Goal: Task Accomplishment & Management: Manage account settings

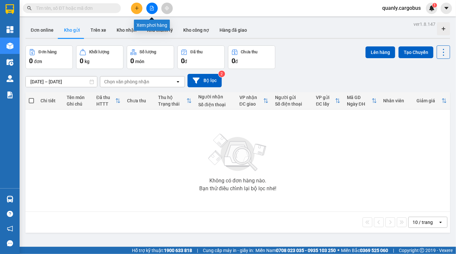
click at [153, 11] on button at bounding box center [151, 8] width 11 height 11
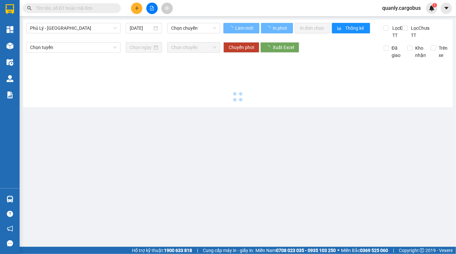
drag, startPoint x: 66, startPoint y: 26, endPoint x: 64, endPoint y: 34, distance: 8.4
click at [66, 26] on span "Phủ Lý - [GEOGRAPHIC_DATA]" at bounding box center [73, 28] width 87 height 10
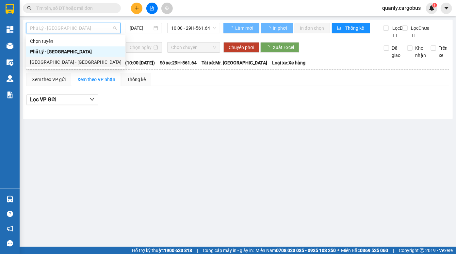
click at [62, 59] on div "Hà Nội - Phủ Lý" at bounding box center [75, 61] width 91 height 7
type input "14/10/2025"
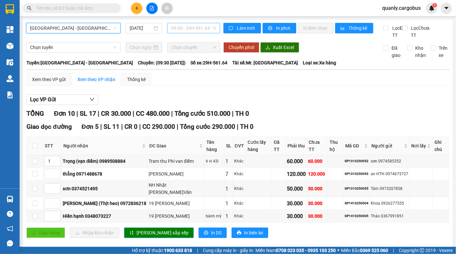
click at [182, 26] on span "09:30 - 29H-561.64" at bounding box center [193, 28] width 45 height 10
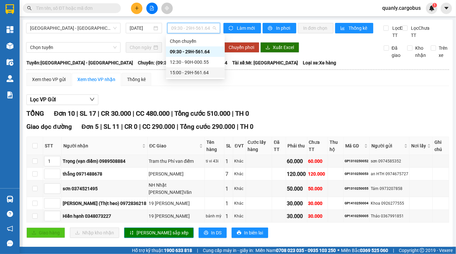
click at [193, 73] on div "15:00 - 29H-561.64" at bounding box center [195, 72] width 51 height 7
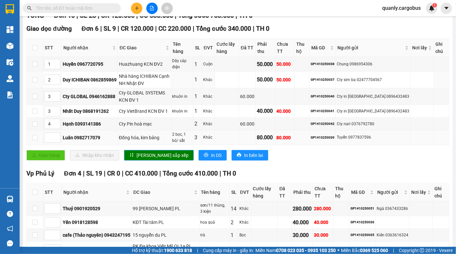
scroll to position [119, 0]
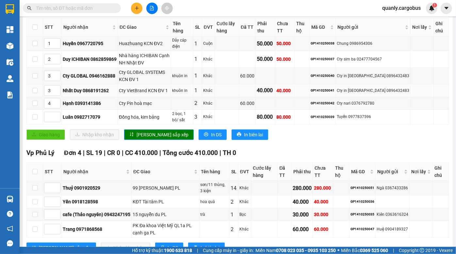
drag, startPoint x: 193, startPoint y: 100, endPoint x: 201, endPoint y: 101, distance: 8.0
click at [195, 102] on tbody "1 Huyền 0967720795 Huazhuang KCN ĐV2 Dây cáp điện 1 Cuộn 50.000 50.000 GP141025…" at bounding box center [238, 80] width 422 height 88
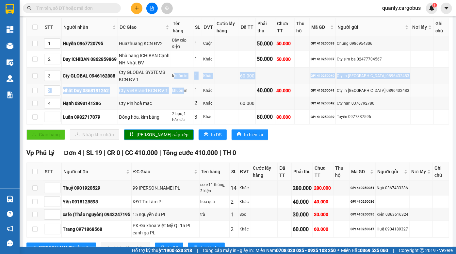
scroll to position [0, 0]
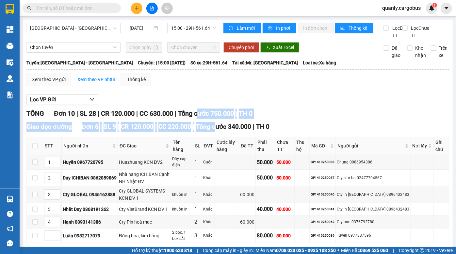
drag, startPoint x: 206, startPoint y: 124, endPoint x: 218, endPoint y: 135, distance: 16.0
click at [218, 135] on div "TỔNG Đơn 10 | SL 28 | CR 120.000 | CC 630.000 | Tổng cước 750.000 | TH 0 Giao d…" at bounding box center [237, 243] width 423 height 271
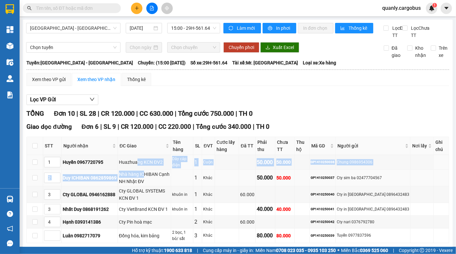
drag, startPoint x: 138, startPoint y: 168, endPoint x: 145, endPoint y: 185, distance: 18.0
click at [145, 185] on tbody "1 Huyền 0967720795 Huazhuang KCN ĐV2 Dây cáp điện 1 Cuộn 50.000 50.000 GP141025…" at bounding box center [238, 199] width 422 height 88
click at [139, 180] on div "Nhà hàng ICHIBAN Cạnh NH Nhật ĐV" at bounding box center [144, 178] width 51 height 14
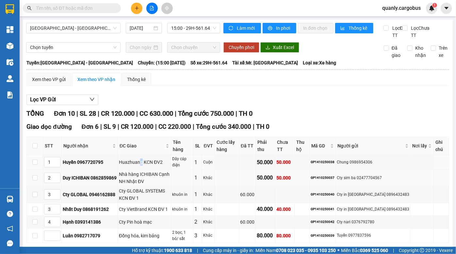
drag, startPoint x: 143, startPoint y: 169, endPoint x: 147, endPoint y: 183, distance: 15.1
click at [147, 183] on tbody "1 Huyền 0967720795 Huazhuang KCN ĐV2 Dây cáp điện 1 Cuộn 50.000 50.000 GP141025…" at bounding box center [238, 199] width 422 height 88
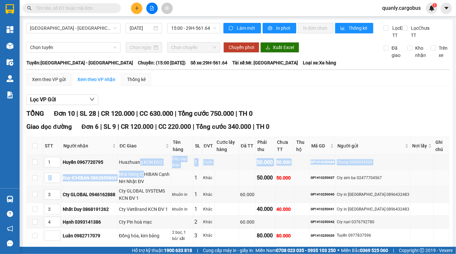
click at [147, 183] on div "Nhà hàng ICHIBAN Cạnh NH Nhật ĐV" at bounding box center [144, 178] width 51 height 14
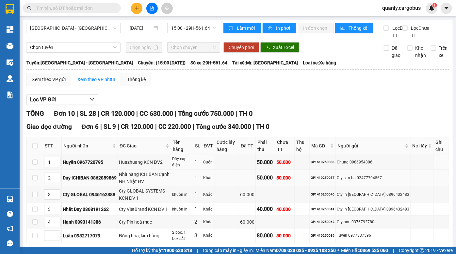
click at [145, 176] on tbody "1 Huyền 0967720795 Huazhuang KCN ĐV2 Dây cáp điện 1 Cuộn 50.000 50.000 GP141025…" at bounding box center [238, 199] width 422 height 88
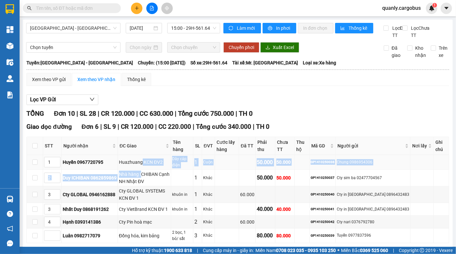
click at [144, 170] on td "Huazhuang KCN ĐV2" at bounding box center [144, 162] width 53 height 15
drag, startPoint x: 143, startPoint y: 167, endPoint x: 148, endPoint y: 189, distance: 22.6
click at [148, 189] on tbody "1 Huyền 0967720795 Huazhuang KCN ĐV2 Dây cáp điện 1 Cuộn 50.000 50.000 GP141025…" at bounding box center [238, 199] width 422 height 88
click at [148, 185] on div "Nhà hàng ICHIBAN Cạnh NH Nhật ĐV" at bounding box center [144, 178] width 51 height 14
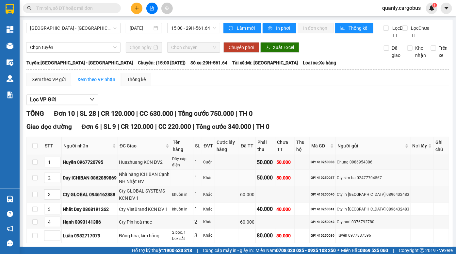
drag, startPoint x: 144, startPoint y: 172, endPoint x: 145, endPoint y: 186, distance: 13.4
click at [145, 186] on tbody "1 Huyền 0967720795 Huazhuang KCN ĐV2 Dây cáp điện 1 Cuộn 50.000 50.000 GP141025…" at bounding box center [238, 199] width 422 height 88
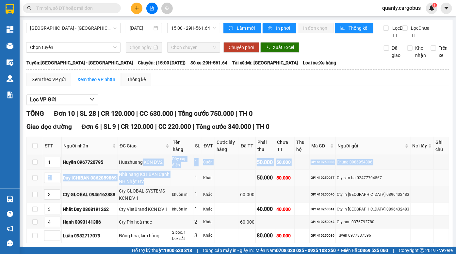
click at [145, 185] on div "Nhà hàng ICHIBAN Cạnh NH Nhật ĐV" at bounding box center [144, 178] width 51 height 14
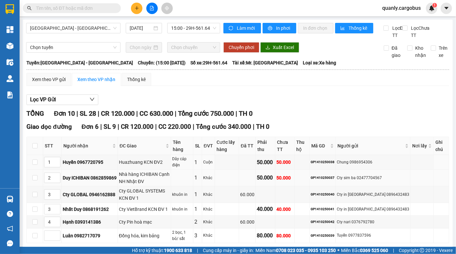
drag, startPoint x: 143, startPoint y: 168, endPoint x: 149, endPoint y: 189, distance: 21.9
click at [148, 189] on tbody "1 Huyền 0967720795 Huazhuang KCN ĐV2 Dây cáp điện 1 Cuộn 50.000 50.000 GP141025…" at bounding box center [238, 199] width 422 height 88
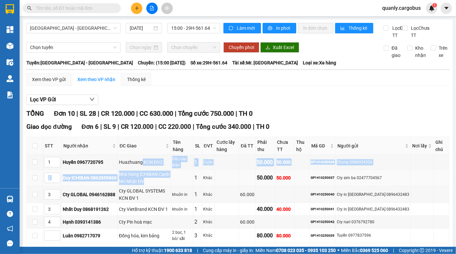
click at [149, 185] on div "Nhà hàng ICHIBAN Cạnh NH Nhật ĐV" at bounding box center [144, 178] width 51 height 14
click at [147, 186] on tbody "1 Huyền 0967720795 Huazhuang KCN ĐV2 Dây cáp điện 1 Cuộn 50.000 50.000 GP141025…" at bounding box center [238, 199] width 422 height 88
click at [147, 185] on div "Nhà hàng ICHIBAN Cạnh NH Nhật ĐV" at bounding box center [144, 178] width 51 height 14
drag, startPoint x: 145, startPoint y: 173, endPoint x: 147, endPoint y: 189, distance: 15.8
click at [147, 188] on tbody "1 Huyền 0967720795 Huazhuang KCN ĐV2 Dây cáp điện 1 Cuộn 50.000 50.000 GP141025…" at bounding box center [238, 199] width 422 height 88
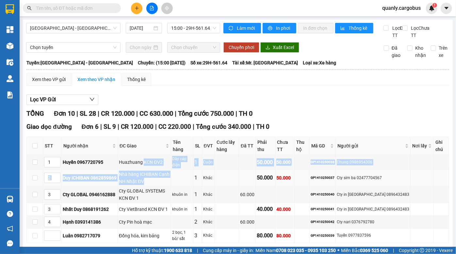
click at [147, 185] on div "Nhà hàng ICHIBAN Cạnh NH Nhật ĐV" at bounding box center [144, 178] width 51 height 14
drag, startPoint x: 145, startPoint y: 171, endPoint x: 147, endPoint y: 189, distance: 18.1
click at [147, 188] on tbody "1 Huyền 0967720795 Huazhuang KCN ĐV2 Dây cáp điện 1 Cuộn 50.000 50.000 GP141025…" at bounding box center [238, 199] width 422 height 88
click at [147, 185] on div "Nhà hàng ICHIBAN Cạnh NH Nhật ĐV" at bounding box center [144, 178] width 51 height 14
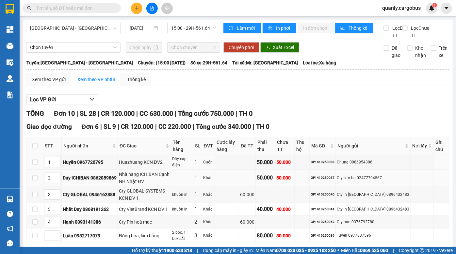
drag, startPoint x: 144, startPoint y: 172, endPoint x: 147, endPoint y: 180, distance: 8.3
click at [147, 180] on tbody "1 Huyền 0967720795 Huazhuang KCN ĐV2 Dây cáp điện 1 Cuộn 50.000 50.000 GP141025…" at bounding box center [238, 199] width 422 height 88
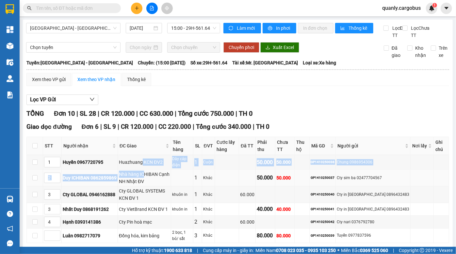
click at [147, 180] on div "Nhà hàng ICHIBAN Cạnh NH Nhật ĐV" at bounding box center [144, 178] width 51 height 14
drag, startPoint x: 145, startPoint y: 168, endPoint x: 150, endPoint y: 182, distance: 14.7
click at [150, 182] on tbody "1 Huyền 0967720795 Huazhuang KCN ĐV2 Dây cáp điện 1 Cuộn 50.000 50.000 GP141025…" at bounding box center [238, 199] width 422 height 88
click at [150, 182] on div "Nhà hàng ICHIBAN Cạnh NH Nhật ĐV" at bounding box center [144, 178] width 51 height 14
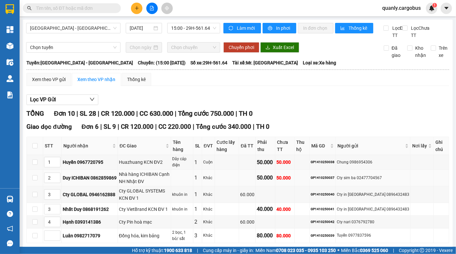
drag, startPoint x: 146, startPoint y: 171, endPoint x: 147, endPoint y: 183, distance: 12.5
click at [147, 183] on tbody "1 Huyền 0967720795 Huazhuang KCN ĐV2 Dây cáp điện 1 Cuộn 50.000 50.000 GP141025…" at bounding box center [238, 199] width 422 height 88
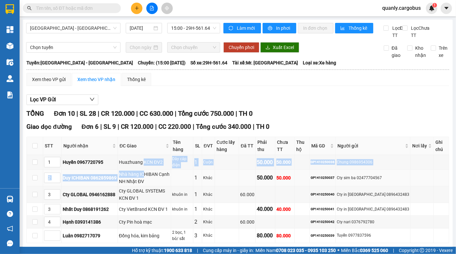
click at [147, 183] on div "Nhà hàng ICHIBAN Cạnh NH Nhật ĐV" at bounding box center [144, 178] width 51 height 14
drag, startPoint x: 145, startPoint y: 170, endPoint x: 147, endPoint y: 183, distance: 12.9
click at [147, 183] on tbody "1 Huyền 0967720795 Huazhuang KCN ĐV2 Dây cáp điện 1 Cuộn 50.000 50.000 GP141025…" at bounding box center [238, 199] width 422 height 88
click at [147, 183] on div "Nhà hàng ICHIBAN Cạnh NH Nhật ĐV" at bounding box center [144, 178] width 51 height 14
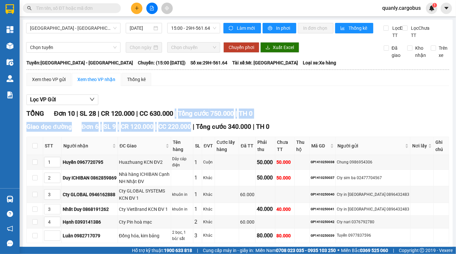
drag, startPoint x: 178, startPoint y: 120, endPoint x: 191, endPoint y: 133, distance: 19.2
click at [191, 133] on div "TỔNG Đơn 10 | SL 28 | CR 120.000 | CC 630.000 | Tổng cước 750.000 | TH 0 Giao d…" at bounding box center [237, 243] width 423 height 271
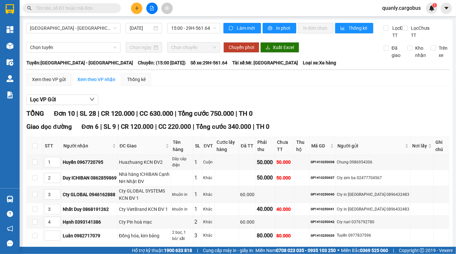
drag, startPoint x: 175, startPoint y: 124, endPoint x: 24, endPoint y: 40, distance: 172.8
click at [173, 117] on span "CC 630.000" at bounding box center [156, 113] width 34 height 8
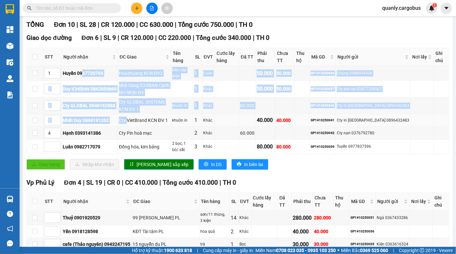
drag, startPoint x: 87, startPoint y: 90, endPoint x: 129, endPoint y: 125, distance: 55.2
click at [129, 125] on tbody "1 Huyền 0967720795 Huazhuang KCN ĐV2 Dây cáp điện 1 Cuộn 50.000 50.000 GP141025…" at bounding box center [238, 110] width 422 height 88
click at [122, 127] on td "Cty VietBrand KCN ĐV 1" at bounding box center [144, 120] width 53 height 13
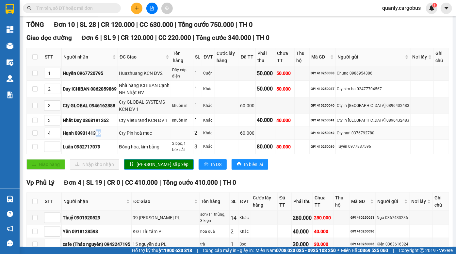
drag, startPoint x: 98, startPoint y: 133, endPoint x: 135, endPoint y: 145, distance: 39.3
click at [123, 146] on tbody "1 Huyền 0967720795 Huazhuang KCN ĐV2 Dây cáp điện 1 Cuộn 50.000 50.000 GP141025…" at bounding box center [238, 110] width 422 height 88
click at [141, 139] on td "Cty Pin hoà mạc" at bounding box center [144, 133] width 53 height 13
click at [154, 137] on div "Cty Pin hoà mạc" at bounding box center [144, 132] width 51 height 7
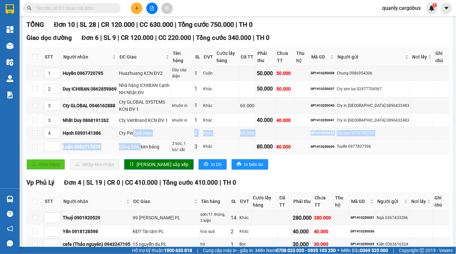
drag, startPoint x: 135, startPoint y: 140, endPoint x: 155, endPoint y: 150, distance: 22.1
click at [148, 150] on tbody "1 Huyền 0967720795 Huazhuang KCN ĐV2 Dây cáp điện 1 Cuộn 50.000 50.000 GP141025…" at bounding box center [238, 110] width 422 height 88
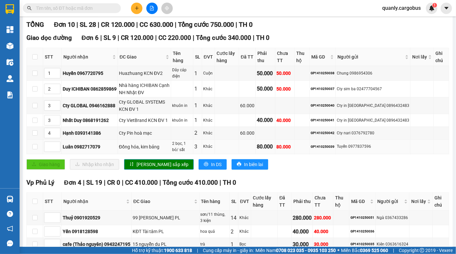
click at [157, 150] on div "Đồng hóa, kim bảng" at bounding box center [144, 146] width 51 height 7
drag, startPoint x: 119, startPoint y: 154, endPoint x: 147, endPoint y: 155, distance: 27.4
click at [141, 154] on tr "Luân 0982717079 Đồng hóa, kim bảng 2 bọc, 1 bó/ sắt 3 Khác 80.000 80.000 GP1410…" at bounding box center [238, 146] width 422 height 15
click at [150, 150] on div "Đồng hóa, kim bảng" at bounding box center [144, 146] width 51 height 7
drag, startPoint x: 127, startPoint y: 147, endPoint x: 139, endPoint y: 151, distance: 12.9
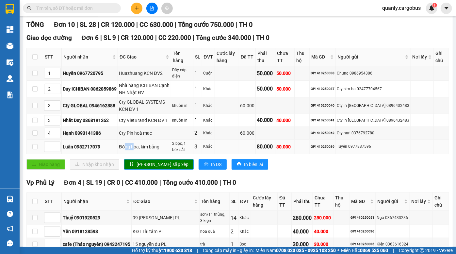
click at [137, 151] on td "Đồng hóa, kim bảng" at bounding box center [144, 146] width 53 height 15
click at [140, 150] on div "Đồng hóa, kim bảng" at bounding box center [144, 146] width 51 height 7
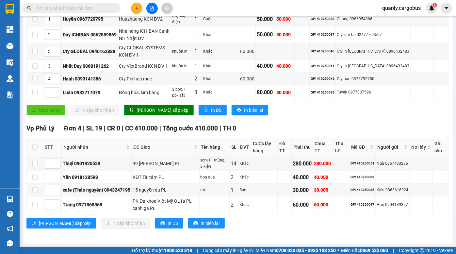
scroll to position [149, 0]
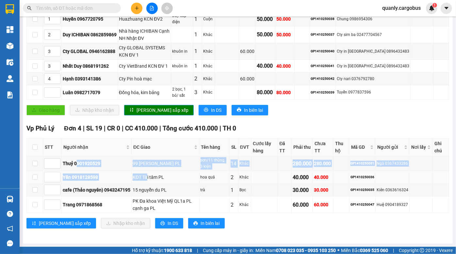
drag, startPoint x: 77, startPoint y: 163, endPoint x: 148, endPoint y: 173, distance: 71.3
click at [148, 173] on tbody "Thuỷ 0901920529 99 Lê công thanh PL sơn/11 thùng, 3 kiện 14 Khác 280.000 280.00…" at bounding box center [238, 184] width 422 height 57
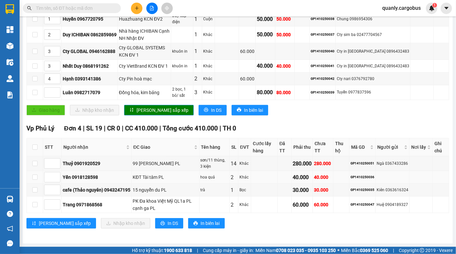
click at [155, 173] on td "KĐT Tài tâm PL" at bounding box center [166, 177] width 68 height 13
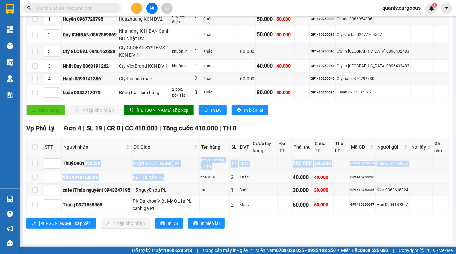
drag, startPoint x: 104, startPoint y: 172, endPoint x: 196, endPoint y: 176, distance: 92.5
click at [196, 176] on tbody "Thuỷ 0901920529 99 Lê công thanh PL sơn/11 thùng, 3 kiện 14 Khác 280.000 280.00…" at bounding box center [238, 184] width 422 height 57
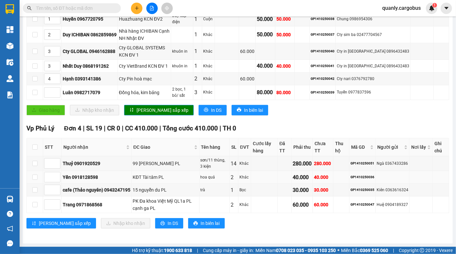
click at [207, 176] on div "hoa quả" at bounding box center [215, 177] width 28 height 6
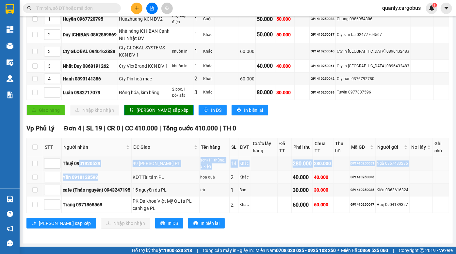
drag, startPoint x: 79, startPoint y: 168, endPoint x: 115, endPoint y: 174, distance: 37.1
click at [114, 174] on tbody "Thuỷ 0901920529 99 Lê công thanh PL sơn/11 thùng, 3 kiện 14 Khác 280.000 280.00…" at bounding box center [238, 184] width 422 height 57
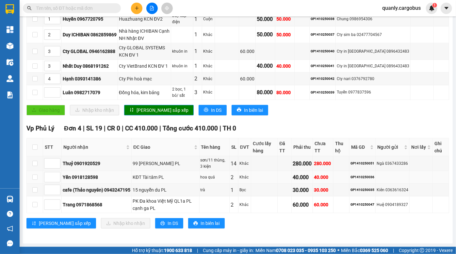
drag, startPoint x: 172, startPoint y: 176, endPoint x: 169, endPoint y: 176, distance: 3.9
click at [173, 177] on div "KĐT Tài tâm PL" at bounding box center [166, 176] width 66 height 7
drag, startPoint x: 117, startPoint y: 173, endPoint x: 134, endPoint y: 178, distance: 18.3
click at [134, 178] on tr "Yến 0918128598 KĐT Tài tâm PL hoa quả 2 Khác 40.000 40.000 GP1410250036" at bounding box center [238, 177] width 422 height 13
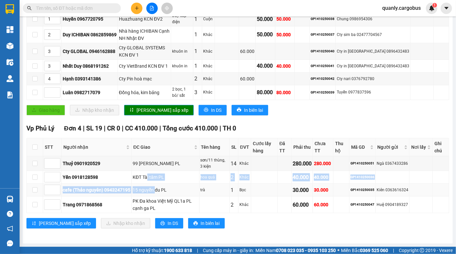
drag, startPoint x: 147, startPoint y: 177, endPoint x: 157, endPoint y: 186, distance: 13.4
click at [157, 186] on tbody "Thuỷ 0901920529 99 Lê công thanh PL sơn/11 thùng, 3 kiện 14 Khác 280.000 280.00…" at bounding box center [238, 184] width 422 height 57
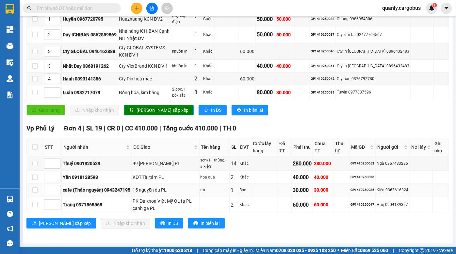
click at [158, 188] on div "15 nguyễn du PL" at bounding box center [166, 189] width 66 height 7
drag, startPoint x: 143, startPoint y: 189, endPoint x: 161, endPoint y: 196, distance: 19.8
click at [160, 196] on tbody "Thuỷ 0901920529 99 Lê công thanh PL sơn/11 thùng, 3 kiện 14 Khác 280.000 280.00…" at bounding box center [238, 184] width 422 height 57
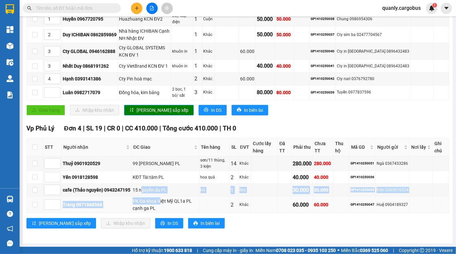
click at [161, 196] on td "PK Đa khoa Việt Mỹ QL1a PL cạnh ga PL" at bounding box center [166, 204] width 68 height 17
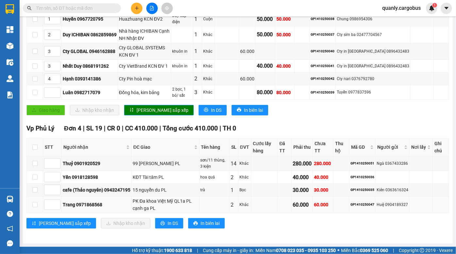
drag, startPoint x: 138, startPoint y: 192, endPoint x: 152, endPoint y: 199, distance: 15.0
click at [149, 199] on tbody "Thuỷ 0901920529 99 Lê công thanh PL sơn/11 thùng, 3 kiện 14 Khác 280.000 280.00…" at bounding box center [238, 184] width 422 height 57
click at [152, 199] on div "PK Đa khoa Việt Mỹ QL1a PL cạnh ga PL" at bounding box center [166, 204] width 66 height 14
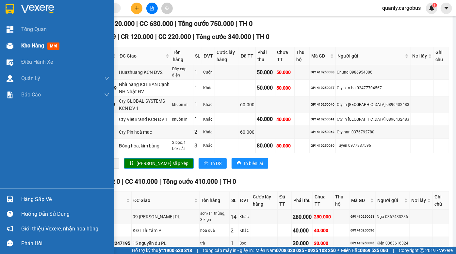
click at [6, 49] on div at bounding box center [9, 45] width 11 height 11
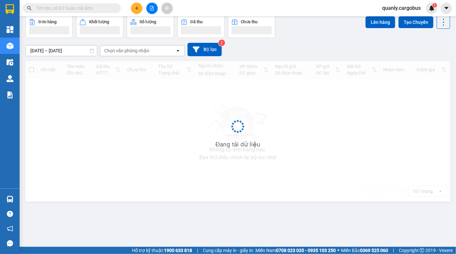
scroll to position [30, 0]
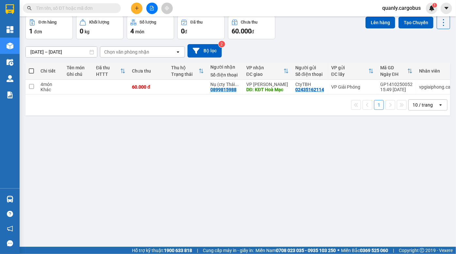
click at [324, 47] on div "[DATE] – [DATE] Press the down arrow key to interact with the calendar and sele…" at bounding box center [237, 50] width 425 height 13
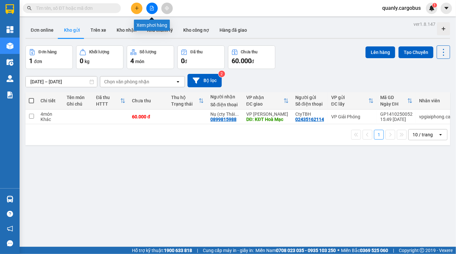
click at [151, 8] on icon "file-add" at bounding box center [152, 8] width 5 height 5
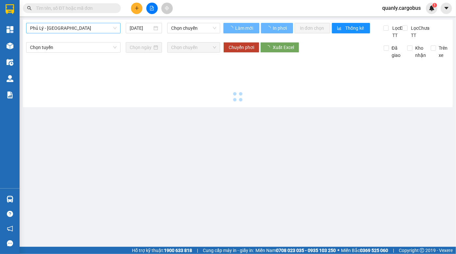
click at [57, 27] on span "Phủ Lý - [GEOGRAPHIC_DATA]" at bounding box center [73, 28] width 87 height 10
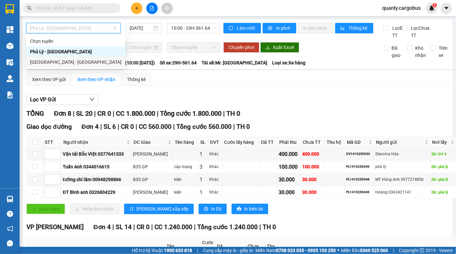
click at [53, 59] on div "Hà Nội - Phủ Lý" at bounding box center [75, 61] width 91 height 7
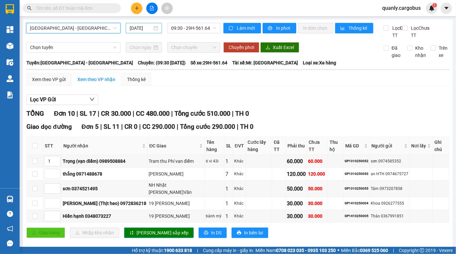
click at [138, 27] on input "14/10/2025" at bounding box center [141, 28] width 23 height 7
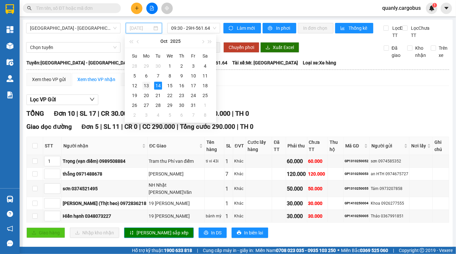
click at [147, 86] on div "13" at bounding box center [146, 86] width 8 height 8
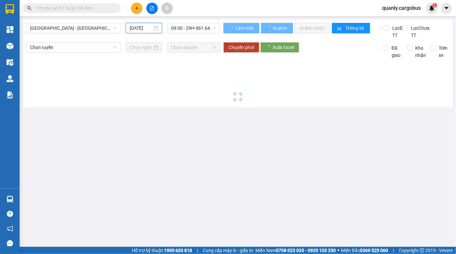
type input "13/10/2025"
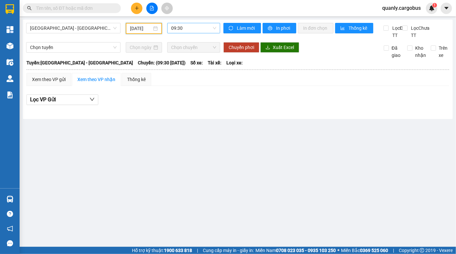
click at [186, 28] on span "09:30" at bounding box center [193, 28] width 45 height 10
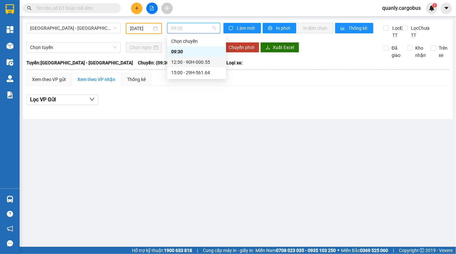
click at [189, 65] on div "12:30 - 90H-000.55" at bounding box center [196, 61] width 51 height 7
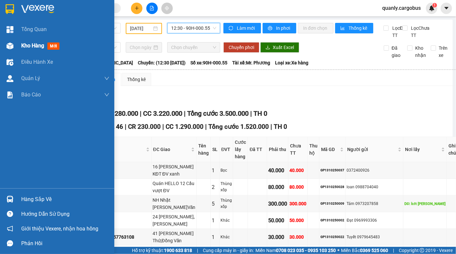
click at [16, 42] on div "Kho hàng mới" at bounding box center [57, 46] width 114 height 16
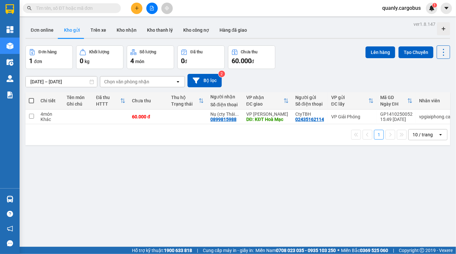
click at [151, 7] on icon "file-add" at bounding box center [152, 8] width 5 height 5
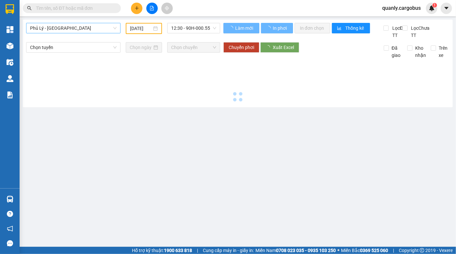
type input "[DATE]"
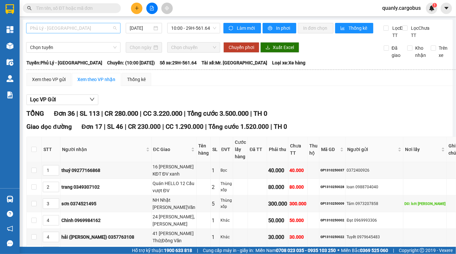
click at [71, 26] on span "Phủ Lý - Hà Nội" at bounding box center [73, 28] width 87 height 10
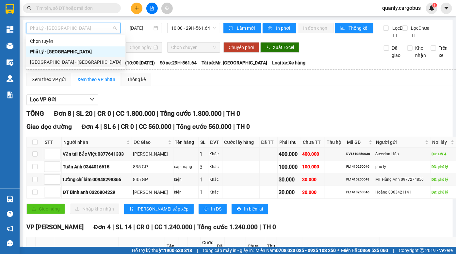
click at [70, 59] on div "Hà Nội - Phủ Lý" at bounding box center [75, 61] width 91 height 7
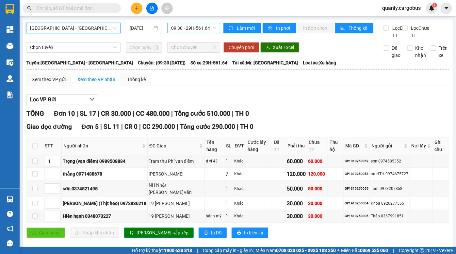
click at [191, 28] on span "09:30 - 29H-561.64" at bounding box center [193, 28] width 45 height 10
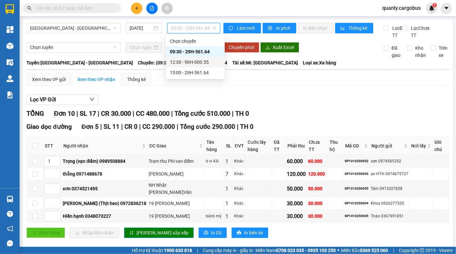
click at [198, 62] on div "12:30 - 90H-000.55" at bounding box center [195, 61] width 51 height 7
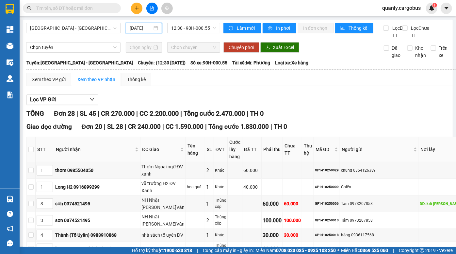
click at [146, 25] on input "[DATE]" at bounding box center [141, 28] width 23 height 7
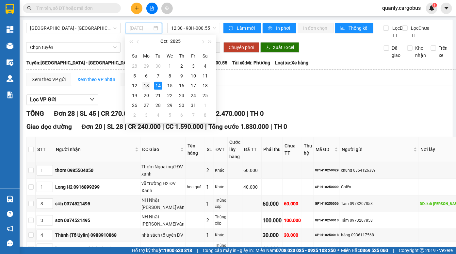
click at [147, 84] on div "13" at bounding box center [146, 86] width 8 height 8
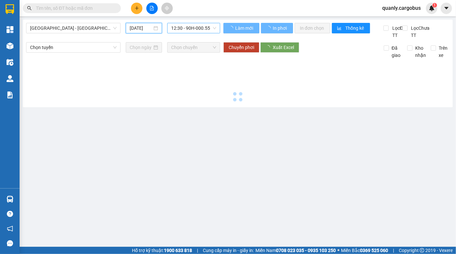
type input "13/10/2025"
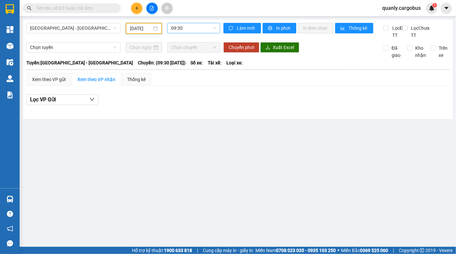
click at [184, 28] on span "09:30" at bounding box center [193, 28] width 45 height 10
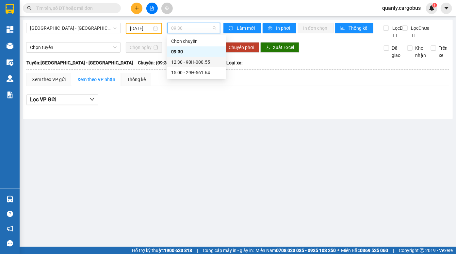
click at [196, 63] on div "12:30 - 90H-000.55" at bounding box center [196, 61] width 51 height 7
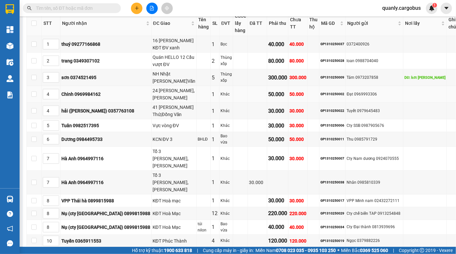
scroll to position [178, 0]
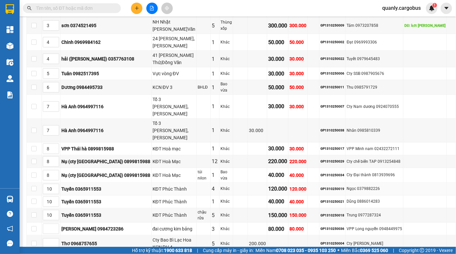
click at [339, 186] on div "GP1310250019" at bounding box center [332, 188] width 24 height 5
copy div "GP1310250019"
click at [65, 5] on input "text" at bounding box center [74, 8] width 77 height 7
paste input "GP1310250019"
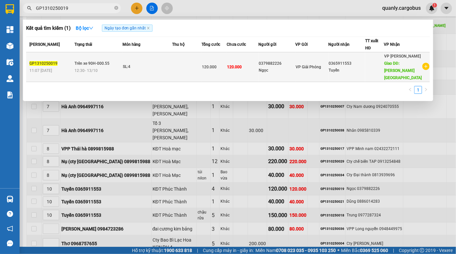
type input "GP1310250019"
click at [274, 60] on div "0379882226" at bounding box center [277, 63] width 36 height 7
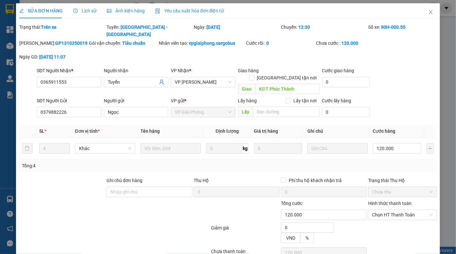
type input "0365911553"
type input "Tuyến"
type input "KĐT Phúc Thành"
type input "0379882226"
type input "Ngọc"
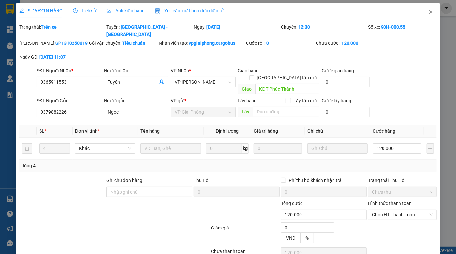
type input "0"
type input "120.000"
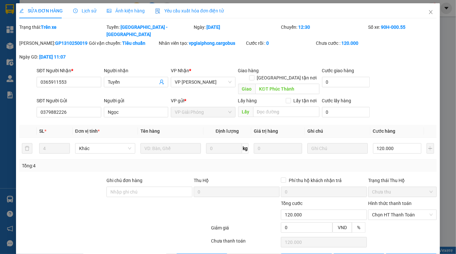
click at [123, 10] on span "Ảnh kiện hàng" at bounding box center [126, 10] width 38 height 5
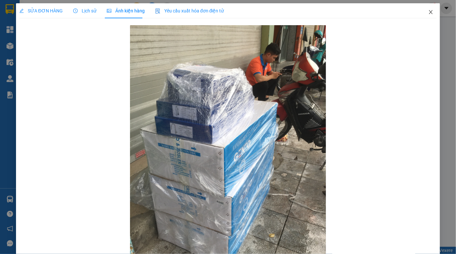
click at [428, 9] on icon "close" at bounding box center [430, 11] width 5 height 5
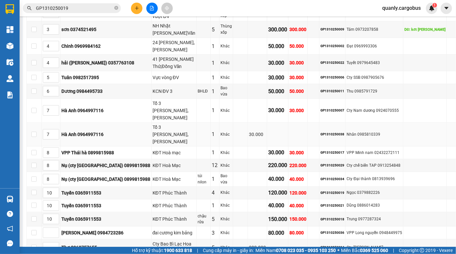
scroll to position [178, 0]
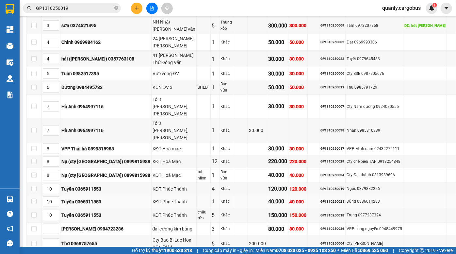
click at [340, 195] on td "GP1310250021" at bounding box center [332, 201] width 26 height 13
copy div "GP1310250021"
click at [54, 3] on div "Kết quả tìm kiếm ( 1 ) Bộ lọc Ngày tạo đơn gần nhất Mã ĐH Trạng thái Món hàng T…" at bounding box center [63, 8] width 127 height 11
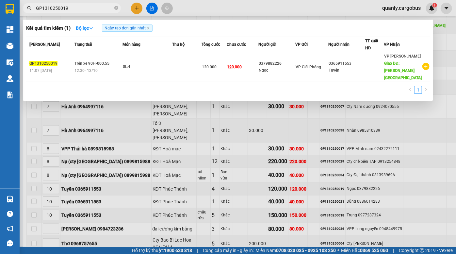
click at [54, 7] on input "GP1310250019" at bounding box center [74, 8] width 77 height 7
paste input "21"
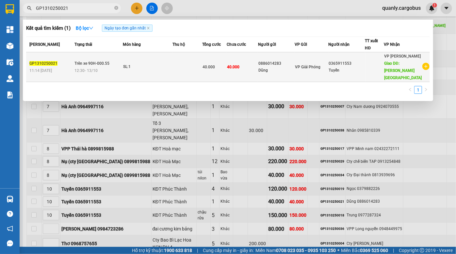
type input "GP1310250021"
click at [309, 65] on span "VP Giải Phóng" at bounding box center [307, 67] width 25 height 5
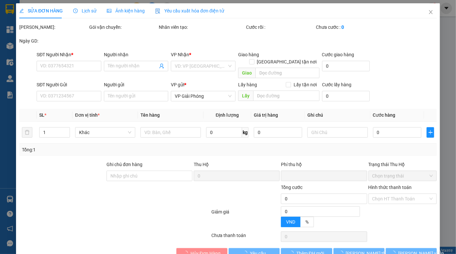
type input "0365911553"
type input "Tuyến"
type input "KĐT Phúc Thành"
type input "0886014283"
type input "Dũng"
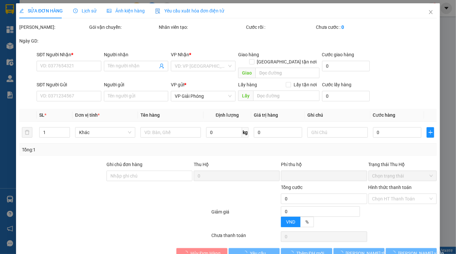
type input "0"
type input "40.000"
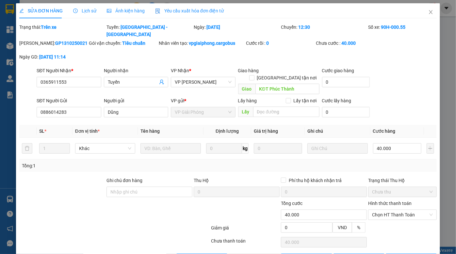
click at [128, 7] on div "Ảnh kiện hàng" at bounding box center [126, 10] width 38 height 7
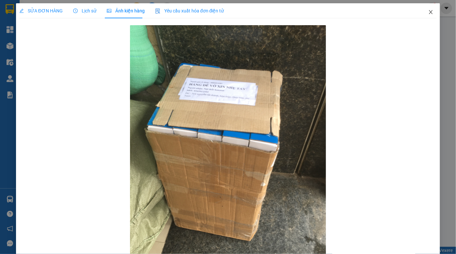
click at [429, 12] on icon "close" at bounding box center [431, 12] width 4 height 4
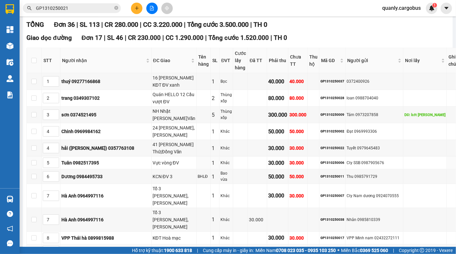
scroll to position [178, 0]
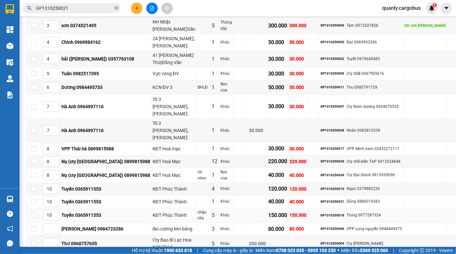
click at [343, 213] on div "GP1310250018" at bounding box center [332, 215] width 24 height 5
copy div "GP1310250018"
click at [56, 8] on input "GP1310250021" at bounding box center [74, 8] width 77 height 7
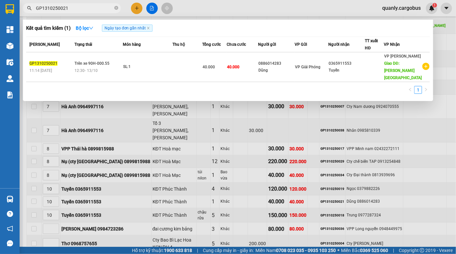
click at [56, 8] on input "GP1310250021" at bounding box center [74, 8] width 77 height 7
paste input "18"
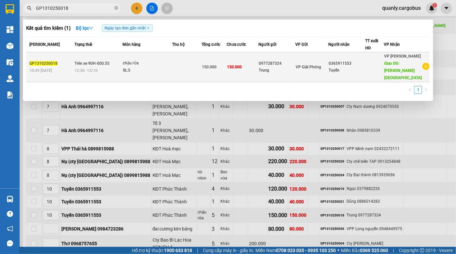
type input "GP1310250018"
click at [306, 65] on span "VP Giải Phóng" at bounding box center [308, 67] width 25 height 5
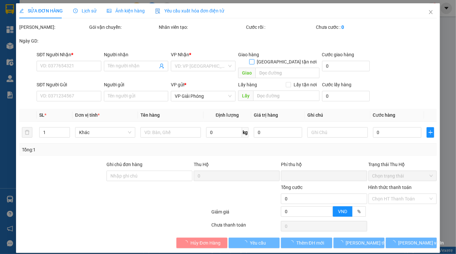
type input "0365911553"
type input "Tuyến"
type input "KĐT Phúc Thành"
type input "0977287324"
type input "Trung"
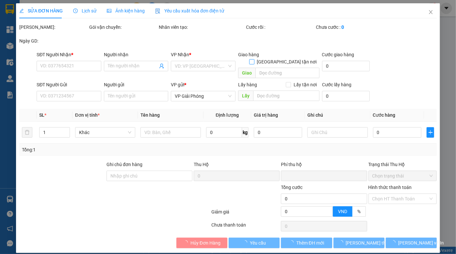
type input "0"
type input "150.000"
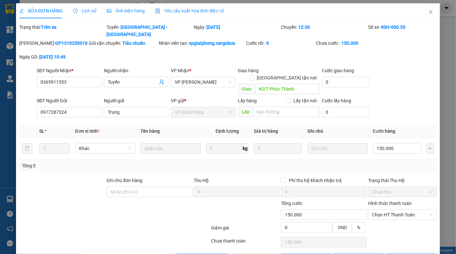
click at [131, 10] on span "Ảnh kiện hàng" at bounding box center [126, 10] width 38 height 5
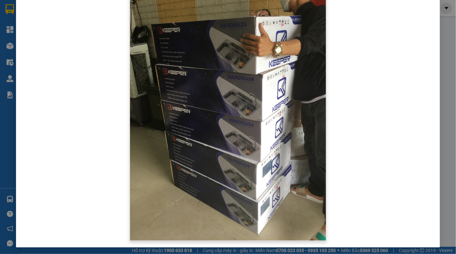
scroll to position [47, 0]
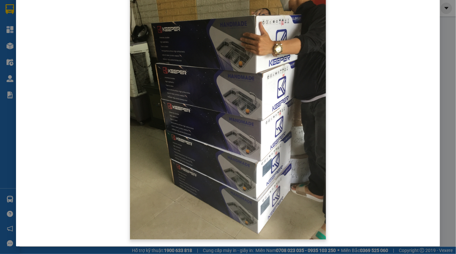
click at [251, 87] on img at bounding box center [228, 108] width 196 height 261
click at [270, 114] on img at bounding box center [228, 108] width 196 height 261
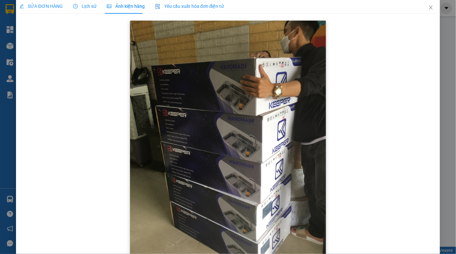
scroll to position [0, 0]
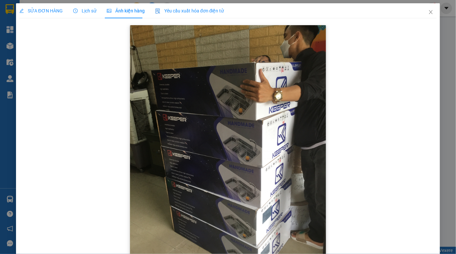
click at [235, 89] on img at bounding box center [228, 155] width 196 height 261
click at [177, 76] on img at bounding box center [228, 155] width 196 height 261
click at [235, 98] on img at bounding box center [228, 155] width 196 height 261
click at [428, 10] on icon "close" at bounding box center [430, 11] width 5 height 5
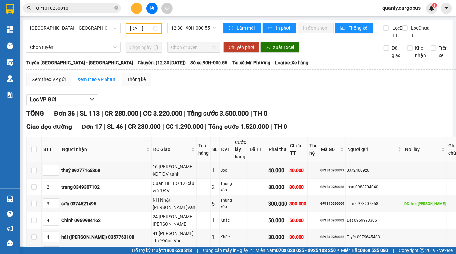
drag, startPoint x: 220, startPoint y: 124, endPoint x: 242, endPoint y: 124, distance: 21.6
click at [232, 117] on span "Tổng cước 3.500.000" at bounding box center [217, 113] width 61 height 8
click at [242, 117] on span "Tổng cước 3.500.000" at bounding box center [217, 113] width 61 height 8
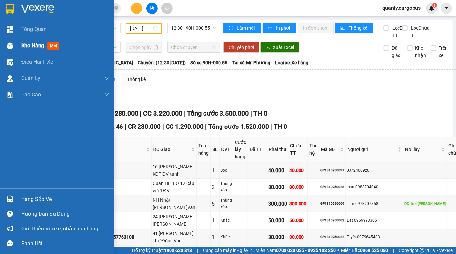
click at [9, 46] on img at bounding box center [10, 45] width 7 height 7
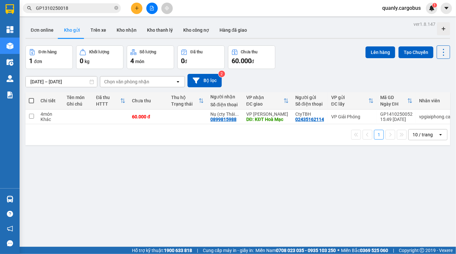
drag, startPoint x: 328, startPoint y: 61, endPoint x: 198, endPoint y: 6, distance: 140.6
click at [327, 61] on div "Đơn hàng 1 đơn Khối lượng 0 kg Số lượng 4 món Đã thu 0 đ Chưa thu 60.000 đ Lên …" at bounding box center [237, 57] width 425 height 24
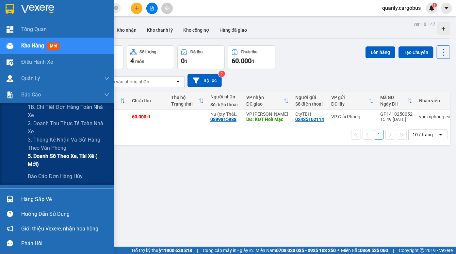
click at [71, 158] on span "5. Doanh số theo xe, tài xế ( mới)" at bounding box center [69, 160] width 82 height 16
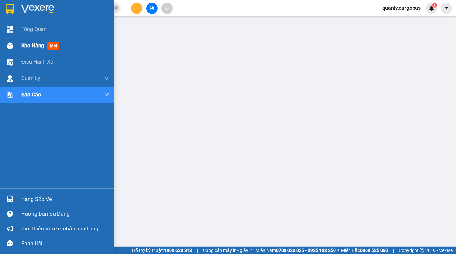
click at [16, 46] on div "Kho hàng mới" at bounding box center [57, 46] width 114 height 16
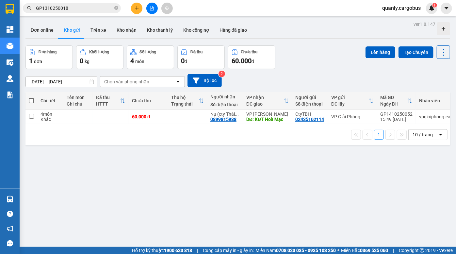
click at [151, 9] on icon "file-add" at bounding box center [152, 8] width 5 height 5
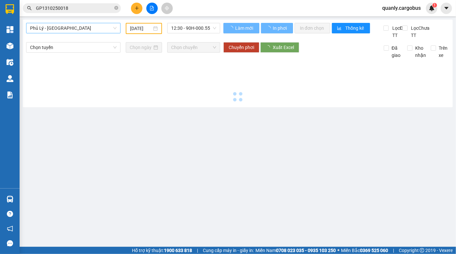
type input "14/10/2025"
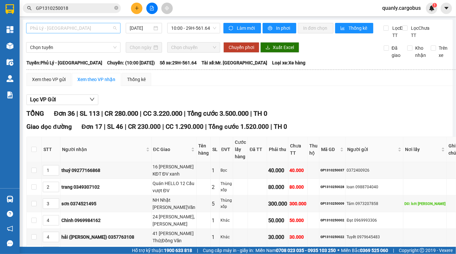
click at [68, 24] on span "Phủ Lý - Hà Nội" at bounding box center [73, 28] width 87 height 10
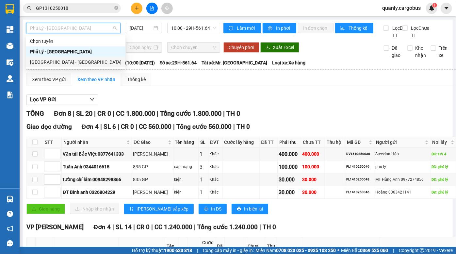
click at [62, 57] on div "Hà Nội - Phủ Lý" at bounding box center [75, 62] width 99 height 10
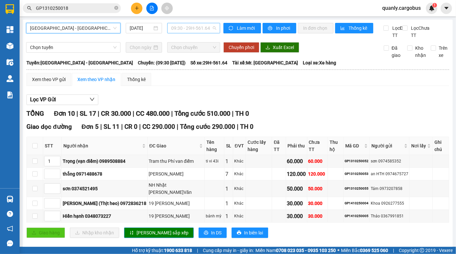
click at [202, 27] on span "09:30 - 29H-561.64" at bounding box center [193, 28] width 45 height 10
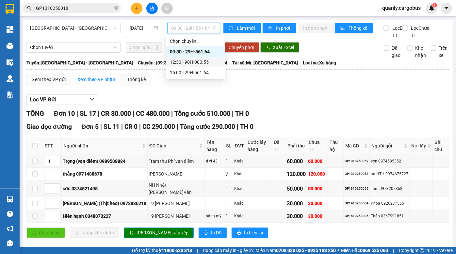
click at [190, 61] on div "12:30 - 90H-000.55" at bounding box center [195, 61] width 51 height 7
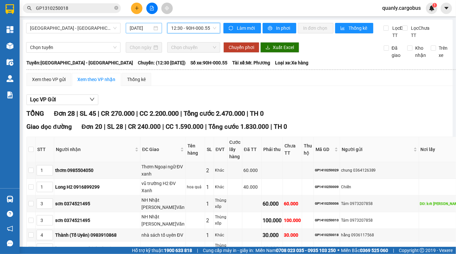
click at [135, 23] on div "14/10/2025" at bounding box center [144, 28] width 36 height 10
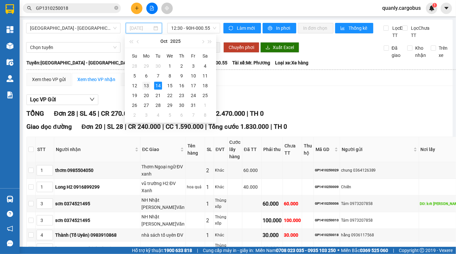
click at [144, 84] on div "13" at bounding box center [146, 86] width 8 height 8
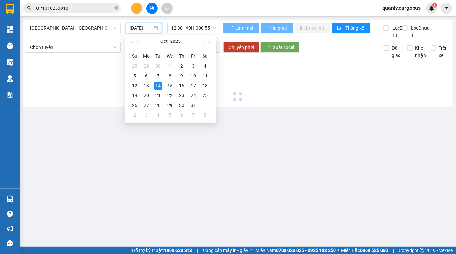
type input "13/10/2025"
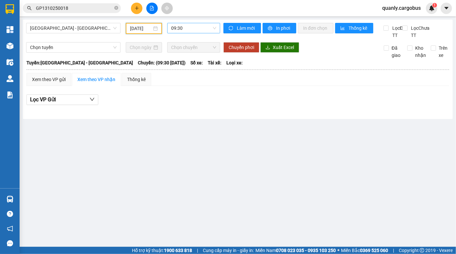
click at [188, 27] on span "09:30" at bounding box center [193, 28] width 45 height 10
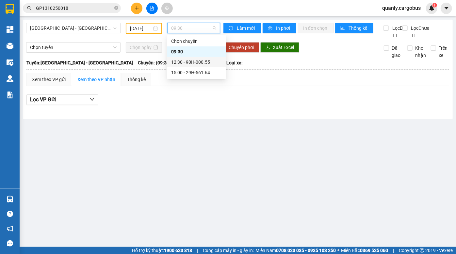
click at [189, 66] on div "12:30 - 90H-000.55" at bounding box center [196, 62] width 59 height 10
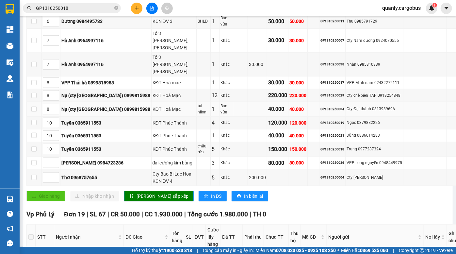
scroll to position [237, 0]
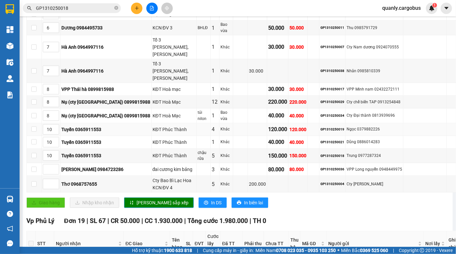
click at [335, 127] on div "GP1310250019" at bounding box center [332, 129] width 24 height 5
click at [344, 153] on div "GP1310250018" at bounding box center [332, 155] width 24 height 5
copy div "GP1310250018"
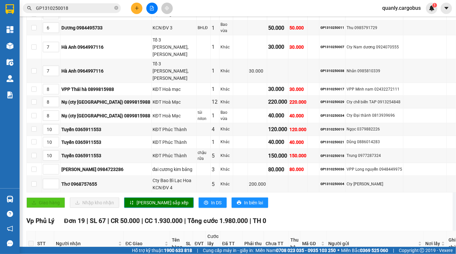
click at [72, 8] on input "GP1310250018" at bounding box center [74, 8] width 77 height 7
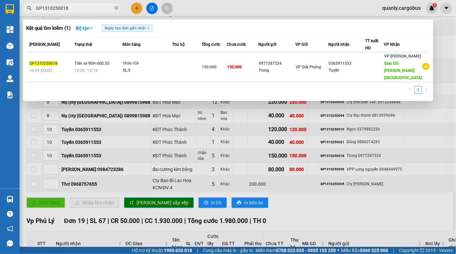
click at [340, 119] on div at bounding box center [228, 127] width 456 height 254
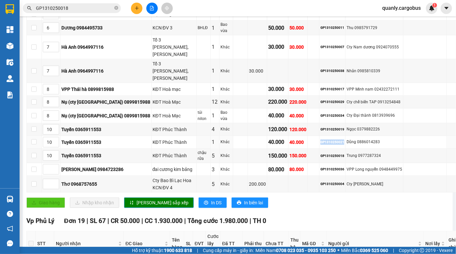
click at [340, 139] on div "GP1310250021" at bounding box center [332, 141] width 24 height 5
click at [335, 127] on div "GP1310250019" at bounding box center [332, 129] width 24 height 5
copy div "GP1310250019"
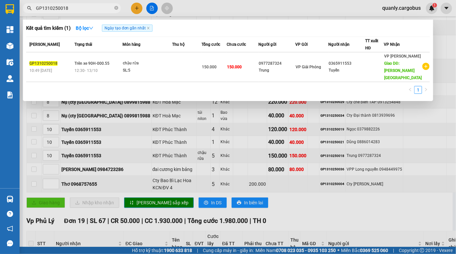
click at [60, 8] on input "GP1310250018" at bounding box center [74, 8] width 77 height 7
paste input "9"
click at [342, 119] on div at bounding box center [228, 127] width 456 height 254
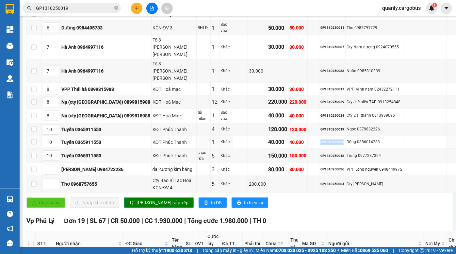
click at [342, 139] on div "GP1310250021" at bounding box center [332, 141] width 24 height 5
copy div "GP1310250021"
click at [67, 8] on input "GP1310250019" at bounding box center [74, 8] width 77 height 7
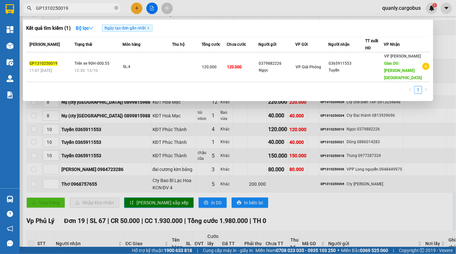
click at [67, 8] on input "GP1310250019" at bounding box center [74, 8] width 77 height 7
paste input "21"
click at [72, 7] on input "GP1310250021" at bounding box center [74, 8] width 77 height 7
type input "GP1310250021"
click at [237, 6] on div at bounding box center [228, 127] width 456 height 254
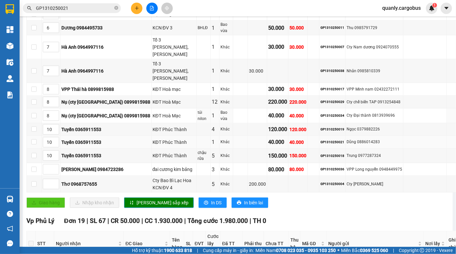
drag, startPoint x: 160, startPoint y: 87, endPoint x: 169, endPoint y: 123, distance: 37.3
click at [169, 123] on tbody "1 thuý 09277166868 16 trần quý cáp KĐT ĐV xanh 1 Bọc 40.000 40.000 GP1310250037…" at bounding box center [242, 59] width 431 height 268
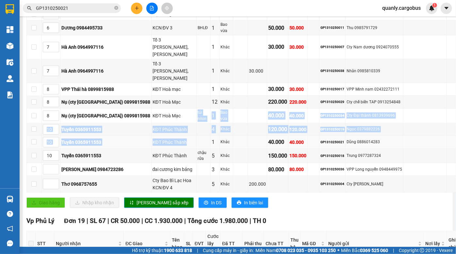
click at [155, 139] on div "KĐT Phúc Thành" at bounding box center [174, 142] width 43 height 7
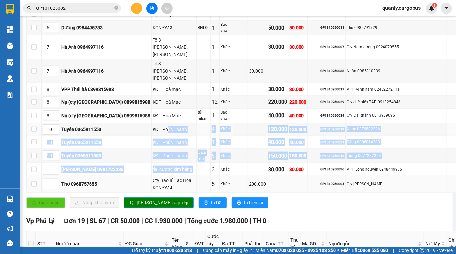
drag, startPoint x: 144, startPoint y: 101, endPoint x: 192, endPoint y: 151, distance: 69.5
click at [189, 154] on tbody "1 thuý 09277166868 16 trần quý cáp KĐT ĐV xanh 1 Bọc 40.000 40.000 GP1310250037…" at bounding box center [242, 59] width 431 height 268
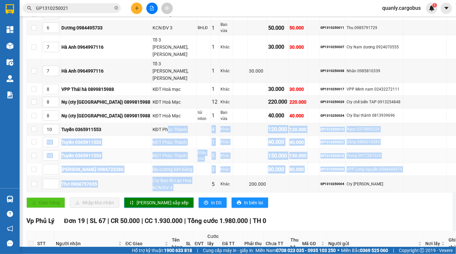
click at [271, 152] on div "150.000" at bounding box center [277, 156] width 19 height 8
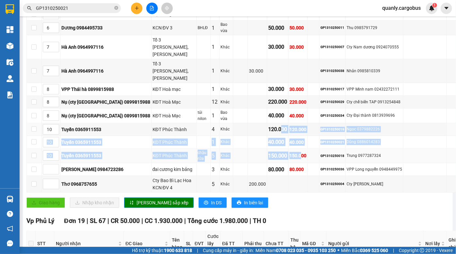
drag, startPoint x: 283, startPoint y: 106, endPoint x: 302, endPoint y: 131, distance: 31.7
click at [302, 131] on tbody "1 thuý 09277166868 16 trần quý cáp KĐT ĐV xanh 1 Bọc 40.000 40.000 GP1310250037…" at bounding box center [242, 59] width 431 height 268
click at [302, 152] on div "150.000" at bounding box center [297, 155] width 17 height 7
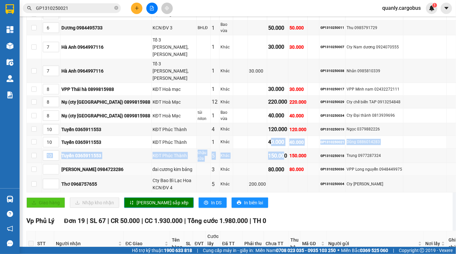
drag, startPoint x: 271, startPoint y: 114, endPoint x: 289, endPoint y: 139, distance: 29.9
click at [287, 136] on tbody "1 thuý 09277166868 16 trần quý cáp KĐT ĐV xanh 1 Bọc 40.000 40.000 GP1310250037…" at bounding box center [242, 59] width 431 height 268
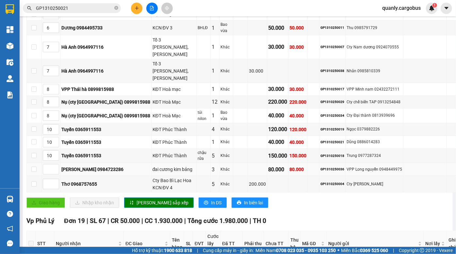
click at [289, 163] on td "80.000" at bounding box center [297, 169] width 19 height 13
drag, startPoint x: 272, startPoint y: 110, endPoint x: 281, endPoint y: 139, distance: 29.9
click at [281, 139] on tbody "1 thuý 09277166868 16 trần quý cáp KĐT ĐV xanh 1 Bọc 40.000 40.000 GP1310250037…" at bounding box center [242, 59] width 431 height 268
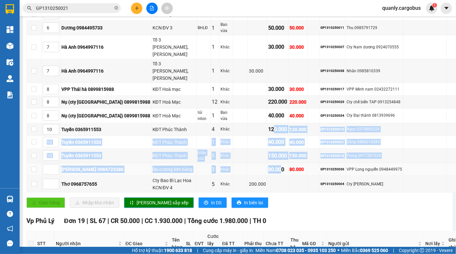
click at [281, 163] on td "80.000" at bounding box center [277, 169] width 21 height 13
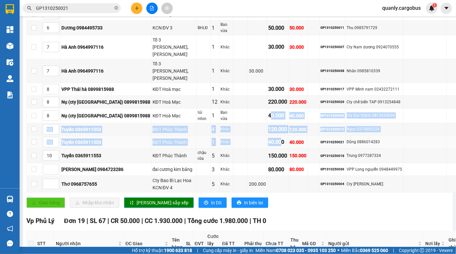
drag, startPoint x: 270, startPoint y: 95, endPoint x: 280, endPoint y: 115, distance: 21.5
click at [280, 115] on tbody "1 thuý 09277166868 16 trần quý cáp KĐT ĐV xanh 1 Bọc 40.000 40.000 GP1310250037…" at bounding box center [242, 59] width 431 height 268
click at [271, 125] on div "120.000" at bounding box center [277, 129] width 19 height 8
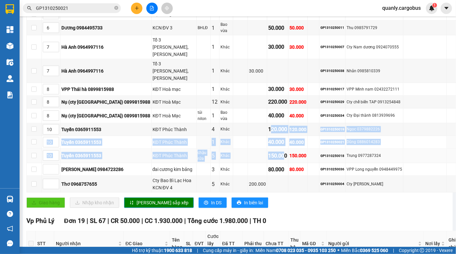
drag, startPoint x: 270, startPoint y: 106, endPoint x: 284, endPoint y: 125, distance: 23.8
click at [284, 125] on tbody "1 thuý 09277166868 16 trần quý cáp KĐT ĐV xanh 1 Bọc 40.000 40.000 GP1310250037…" at bounding box center [242, 59] width 431 height 268
click at [279, 152] on div "150.000" at bounding box center [277, 156] width 19 height 8
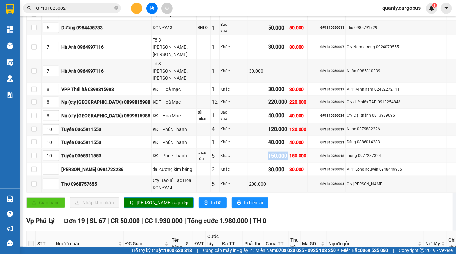
drag, startPoint x: 267, startPoint y: 132, endPoint x: 290, endPoint y: 134, distance: 23.6
click at [290, 149] on tr "10 Tuyến 0365911553 KĐT Phúc Thành chậu rửa 5 Khác 150.000 150.000 GP1310250018…" at bounding box center [242, 156] width 431 height 15
drag, startPoint x: 290, startPoint y: 133, endPoint x: 341, endPoint y: 121, distance: 51.8
click at [291, 152] on div "150.000" at bounding box center [297, 155] width 17 height 7
click at [341, 139] on div "GP1310250021" at bounding box center [332, 141] width 24 height 5
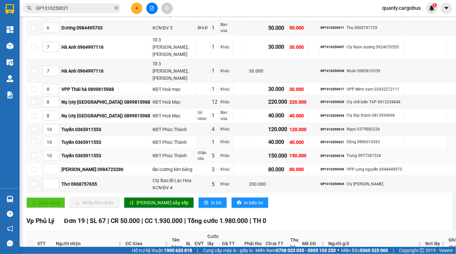
drag, startPoint x: 310, startPoint y: 109, endPoint x: 330, endPoint y: 131, distance: 29.8
click at [326, 129] on tbody "1 thuý 09277166868 16 trần quý cáp KĐT ĐV xanh 1 Bọc 40.000 40.000 GP1310250037…" at bounding box center [242, 59] width 431 height 268
click at [332, 153] on div "GP1310250018" at bounding box center [332, 155] width 24 height 5
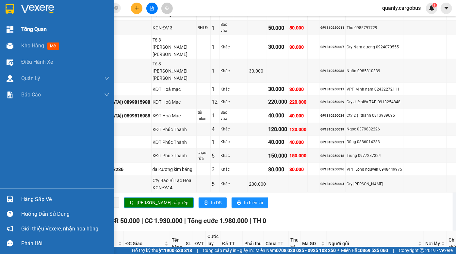
click at [9, 33] on div at bounding box center [9, 29] width 11 height 11
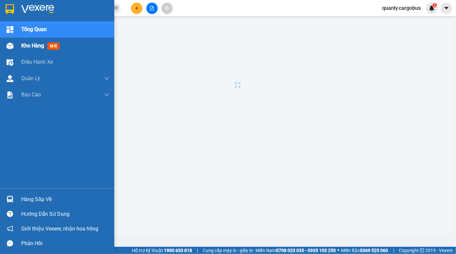
click at [26, 45] on span "Kho hàng" at bounding box center [32, 45] width 23 height 6
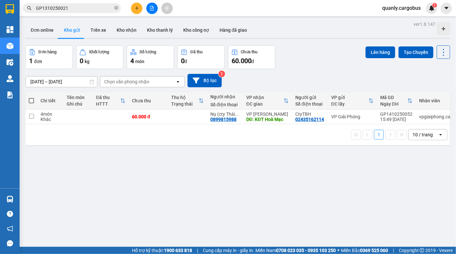
click at [307, 57] on div "Đơn hàng 1 đơn Khối lượng 0 kg Số lượng 4 món Đã thu 0 đ Chưa thu 60.000 đ Lên …" at bounding box center [237, 57] width 425 height 24
click at [311, 51] on div "Đơn hàng 1 đơn Khối lượng 0 kg Số lượng 4 món Đã thu 0 đ Chưa thu 60.000 đ Lên …" at bounding box center [237, 57] width 425 height 24
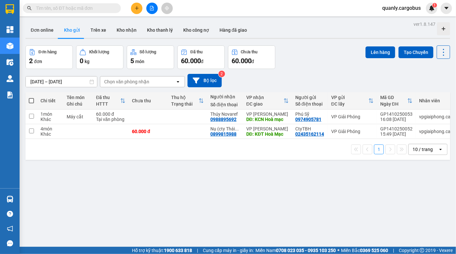
click at [307, 73] on div "[DATE] – [DATE] Press the down arrow key to interact with the calendar and sele…" at bounding box center [237, 80] width 425 height 23
click at [336, 44] on div "ver 1.8.147 Đơn online Kho gửi Trên xe Kho nhận Kho thanh lý Kho công nợ Hàng đ…" at bounding box center [238, 147] width 430 height 254
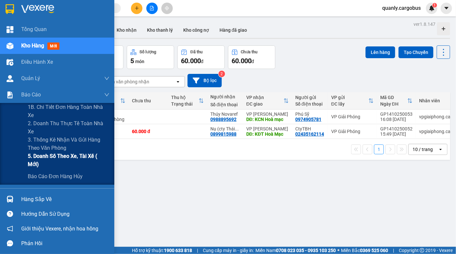
click at [68, 156] on span "5. Doanh số theo xe, tài xế ( mới)" at bounding box center [69, 160] width 82 height 16
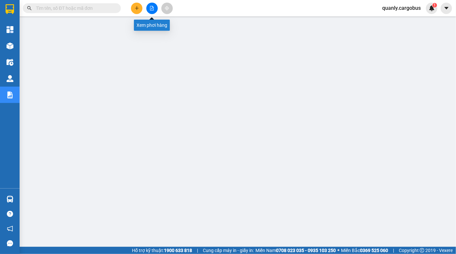
click at [152, 7] on icon "file-add" at bounding box center [152, 8] width 5 height 5
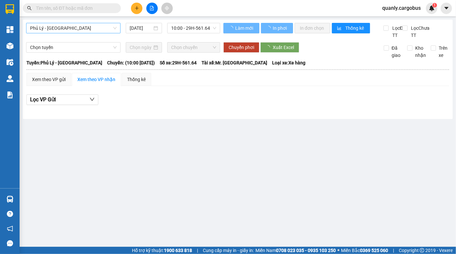
click at [68, 26] on span "Phủ Lý - Hà Nội" at bounding box center [73, 28] width 87 height 10
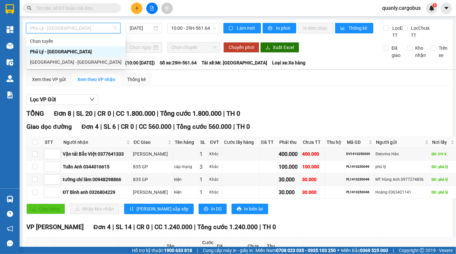
click at [48, 66] on div "Hà Nội - Phủ Lý" at bounding box center [75, 62] width 99 height 10
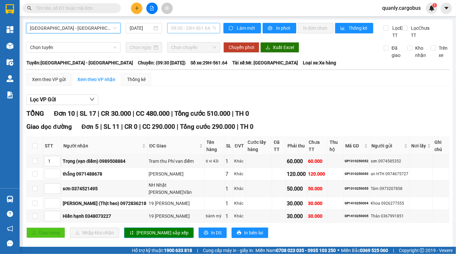
click at [184, 29] on span "09:30 - 29H-561.64" at bounding box center [193, 28] width 45 height 10
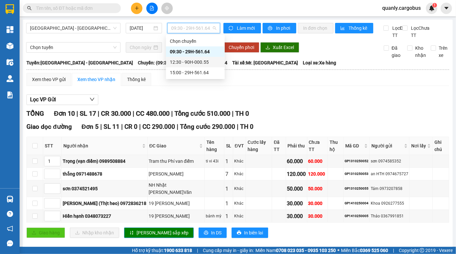
click at [190, 62] on div "12:30 - 90H-000.55" at bounding box center [195, 61] width 51 height 7
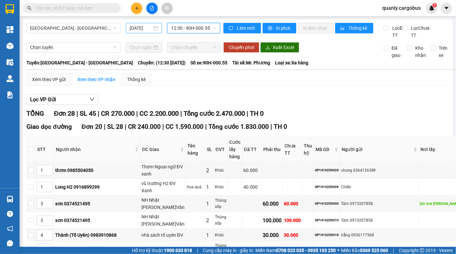
click at [125, 26] on div "[DATE]" at bounding box center [143, 28] width 41 height 10
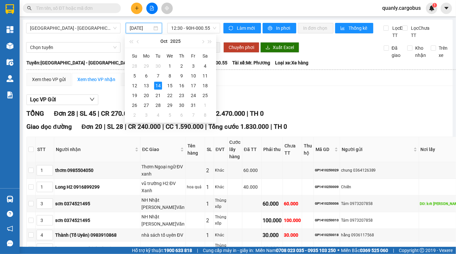
click at [131, 28] on input "[DATE]" at bounding box center [141, 28] width 23 height 7
click at [147, 84] on div "13" at bounding box center [146, 86] width 8 height 8
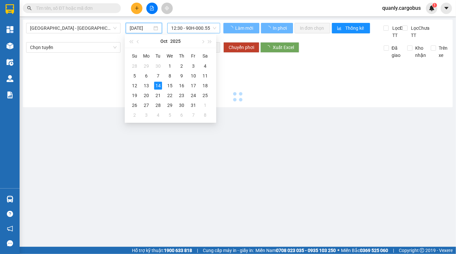
scroll to position [0, 0]
type input "13/10/2025"
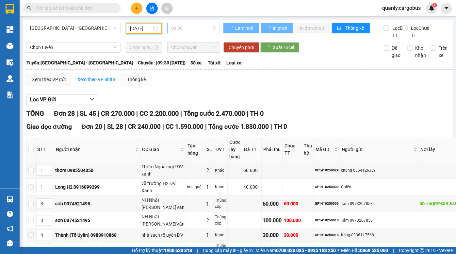
click at [188, 26] on span "09:30" at bounding box center [193, 28] width 45 height 10
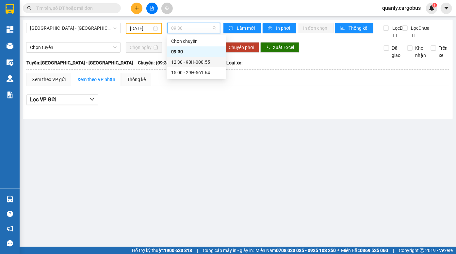
click at [189, 63] on div "12:30 - 90H-000.55" at bounding box center [196, 61] width 51 height 7
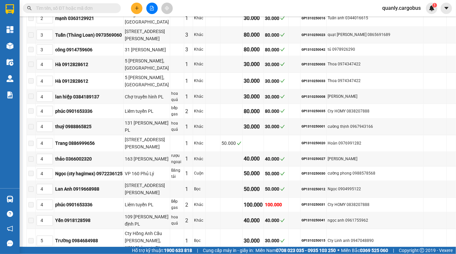
scroll to position [505, 0]
click at [325, 202] on div "GP1310250031" at bounding box center [314, 204] width 24 height 5
copy div "GP1310250031"
click at [62, 8] on input "text" at bounding box center [74, 8] width 77 height 7
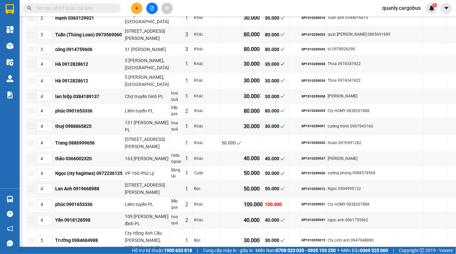
paste input "GP1310250031"
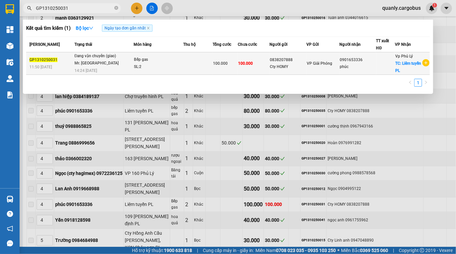
type input "GP1310250031"
click at [298, 60] on div "0838207888" at bounding box center [288, 60] width 36 height 7
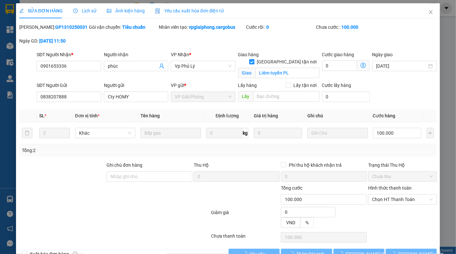
type input "0901653336"
type input "phúc"
checkbox input "true"
type input "Liêm tuyền PL"
type input "0838207888"
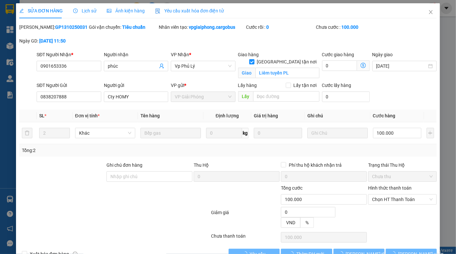
type input "Cty HOMY"
type input "0"
type input "100.000"
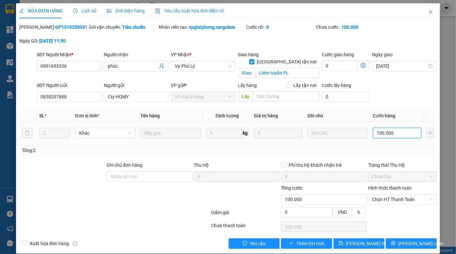
click at [385, 129] on input "100.000" at bounding box center [397, 133] width 48 height 10
type input "4"
type input "40"
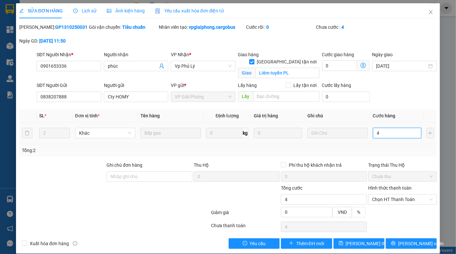
type input "40"
type input "400"
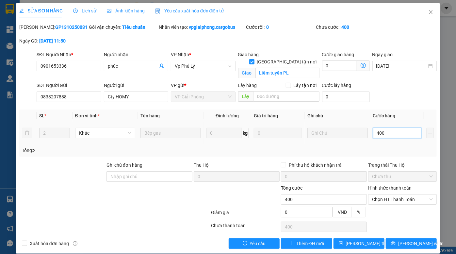
type input "4.000"
type input "40.000"
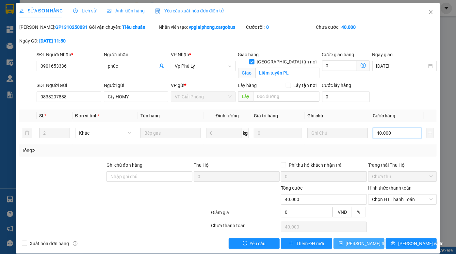
type input "40.000"
click at [359, 242] on span "Lưu thay đổi" at bounding box center [372, 243] width 52 height 7
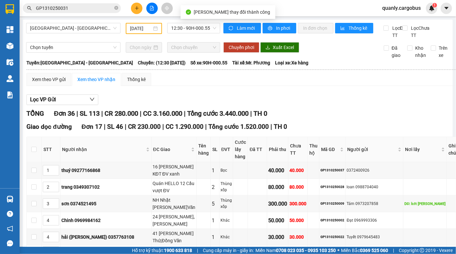
scroll to position [119, 0]
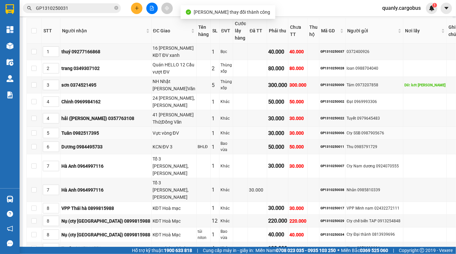
drag, startPoint x: 354, startPoint y: 123, endPoint x: 350, endPoint y: 122, distance: 4.6
click at [354, 127] on td "Cty SSB 0987905676" at bounding box center [375, 133] width 58 height 13
drag, startPoint x: 334, startPoint y: 120, endPoint x: 344, endPoint y: 143, distance: 25.1
click at [344, 142] on tbody "1 thuý 09277166868 16 trần quý cáp KĐT ĐV xanh 1 Bọc 40.000 40.000 GP1310250037…" at bounding box center [242, 177] width 431 height 268
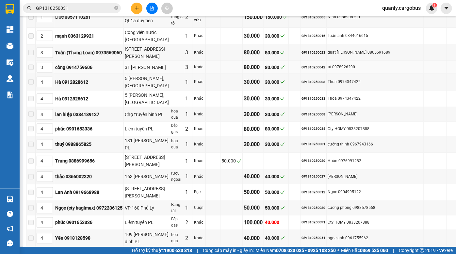
scroll to position [505, 0]
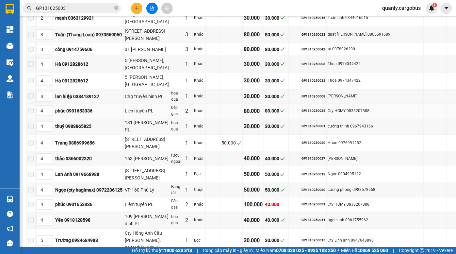
drag, startPoint x: 259, startPoint y: 65, endPoint x: 270, endPoint y: 90, distance: 26.7
click at [270, 89] on tbody "1 Đức 0357110261 Vìnat Thọ huyền km7 QL1a duy tiên Phụ tùng ô tô 2 Bao vừa 150.…" at bounding box center [242, 141] width 431 height 304
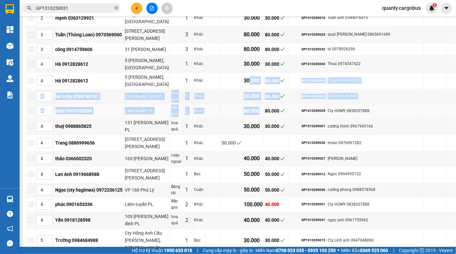
click at [263, 107] on div "80.000" at bounding box center [253, 111] width 19 height 8
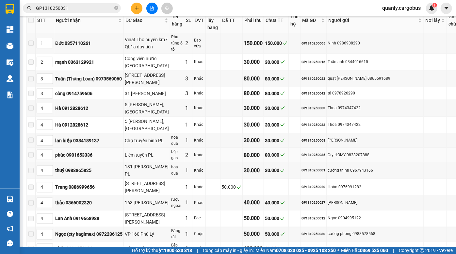
scroll to position [386, 0]
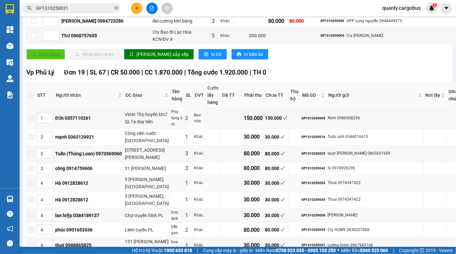
drag, startPoint x: 267, startPoint y: 97, endPoint x: 277, endPoint y: 157, distance: 60.6
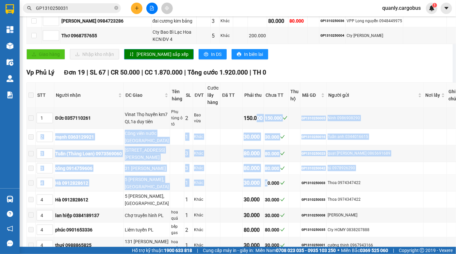
click at [277, 179] on div "30.000" at bounding box center [276, 182] width 23 height 7
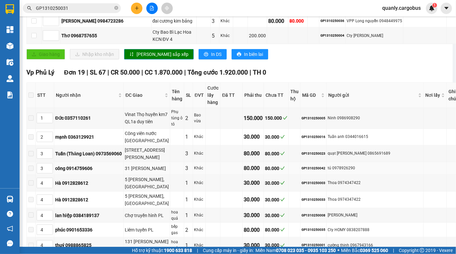
drag, startPoint x: 265, startPoint y: 120, endPoint x: 267, endPoint y: 144, distance: 24.5
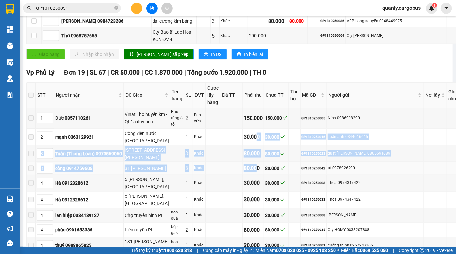
click at [263, 164] on div "80.000" at bounding box center [253, 168] width 19 height 8
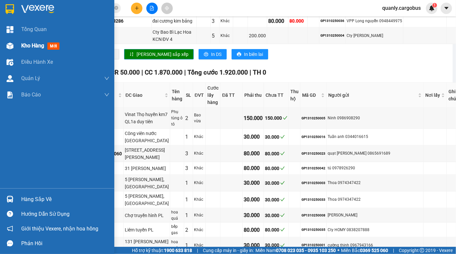
click at [11, 48] on img at bounding box center [10, 45] width 7 height 7
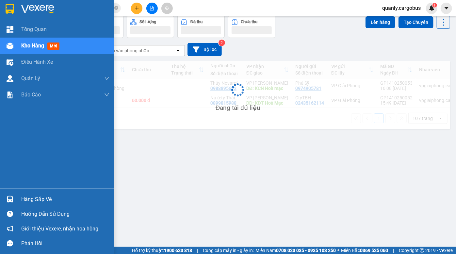
scroll to position [30, 0]
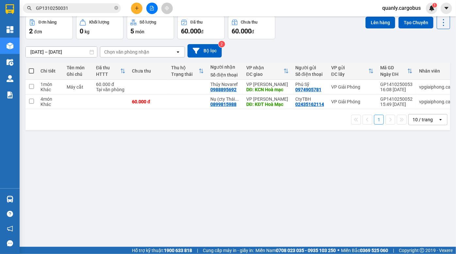
click at [338, 45] on div "[DATE] – [DATE] Press the down arrow key to interact with the calendar and sele…" at bounding box center [237, 50] width 425 height 13
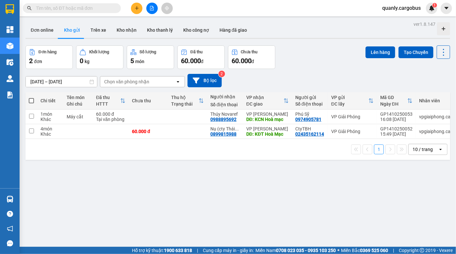
drag, startPoint x: 327, startPoint y: 53, endPoint x: 173, endPoint y: 2, distance: 162.8
click at [323, 50] on div "Đơn hàng 2 đơn Khối lượng 0 kg Số lượng 5 món Đã thu 60.000 đ Chưa thu 60.000 đ…" at bounding box center [237, 57] width 425 height 24
click at [299, 54] on div "Đơn hàng 2 đơn Khối lượng 0 kg Số lượng 5 món Đã thu 60.000 đ Chưa thu 60.000 đ…" at bounding box center [237, 57] width 425 height 24
click at [290, 29] on div "Đơn online Kho gửi Trên xe Kho nhận Kho thanh lý Kho công nợ Hàng đã giao" at bounding box center [237, 30] width 425 height 17
click at [333, 52] on div "Đơn hàng 2 đơn Khối lượng 0 kg Số lượng 5 món Đã thu 60.000 đ Chưa thu 60.000 đ…" at bounding box center [237, 57] width 425 height 24
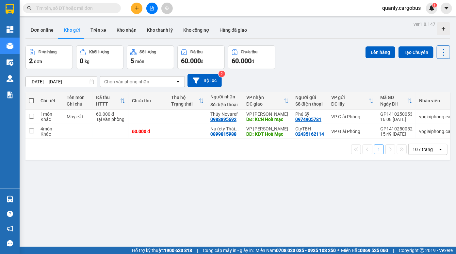
click at [297, 59] on div "Đơn hàng 2 đơn Khối lượng 0 kg Số lượng 5 món Đã thu 60.000 đ Chưa thu 60.000 đ…" at bounding box center [237, 57] width 425 height 24
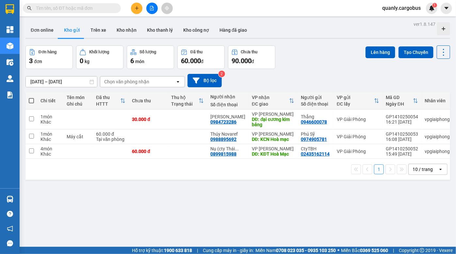
click at [321, 59] on div "Đơn hàng 3 đơn Khối lượng 0 kg Số lượng 6 món Đã thu 60.000 đ Chưa thu 90.000 đ…" at bounding box center [237, 57] width 425 height 24
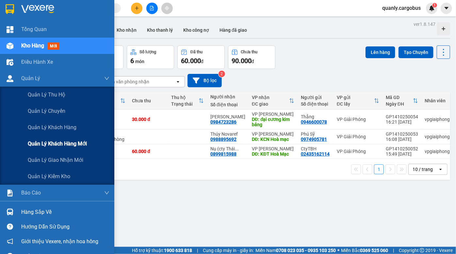
click at [73, 143] on span "Quản lý khách hàng mới" at bounding box center [57, 143] width 59 height 8
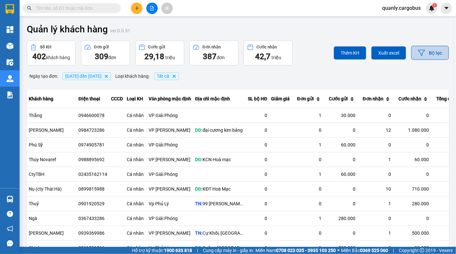
click at [435, 50] on button "Bộ lọc" at bounding box center [430, 53] width 38 height 14
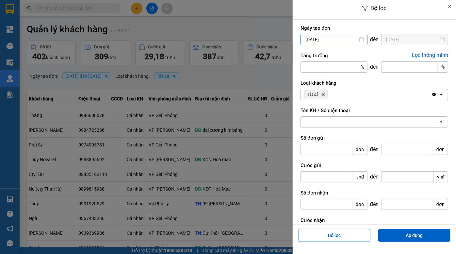
click at [320, 39] on input "[DATE]" at bounding box center [334, 39] width 66 height 10
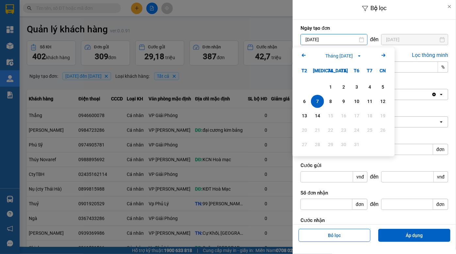
click at [300, 56] on icon "Arrow Left" at bounding box center [304, 55] width 8 height 8
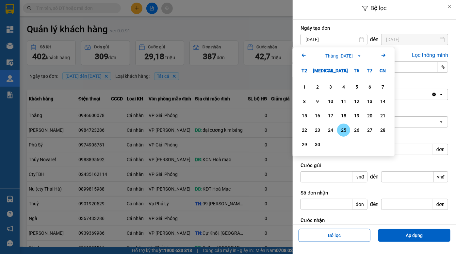
click at [344, 129] on div "25" at bounding box center [343, 130] width 9 height 8
type input "[DATE]"
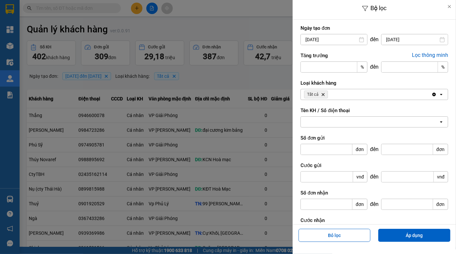
click at [333, 120] on div at bounding box center [370, 122] width 138 height 10
type input "0"
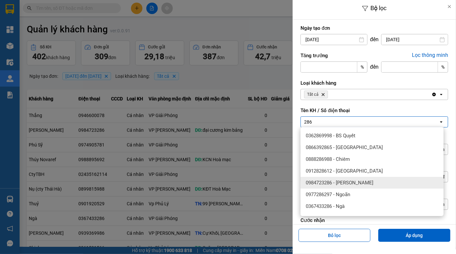
type input "286"
click at [341, 181] on span "0984723286 - [PERSON_NAME]" at bounding box center [340, 182] width 68 height 7
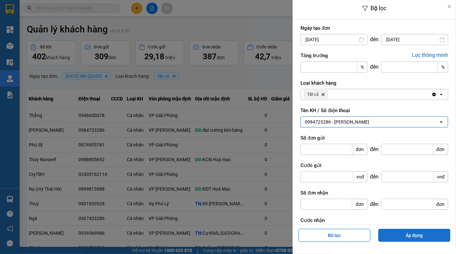
click at [415, 233] on button "Áp dụng" at bounding box center [414, 235] width 72 height 13
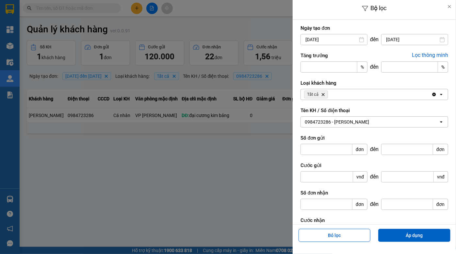
click at [246, 163] on div at bounding box center [228, 127] width 456 height 254
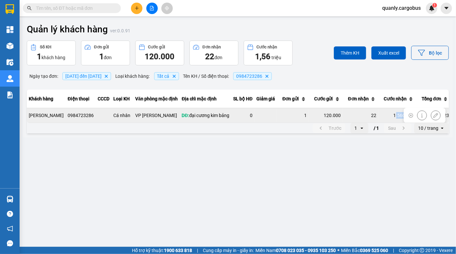
drag, startPoint x: 381, startPoint y: 113, endPoint x: 393, endPoint y: 116, distance: 12.4
click at [393, 116] on div "1.560.000" at bounding box center [398, 115] width 34 height 7
click at [385, 117] on div "1.560.000" at bounding box center [398, 115] width 34 height 7
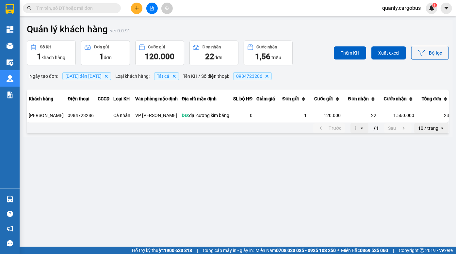
click at [324, 154] on main "Quản lý khách hàng ver: 0.0.91 Số KH 1 khách hàng Đơn gửi 1 đơn Cước gửi 120.00…" at bounding box center [228, 123] width 456 height 247
click at [431, 53] on button "Bộ lọc" at bounding box center [430, 53] width 38 height 14
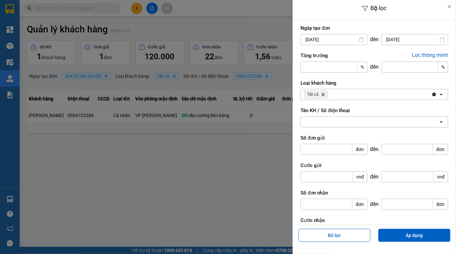
click at [332, 123] on div at bounding box center [370, 122] width 138 height 10
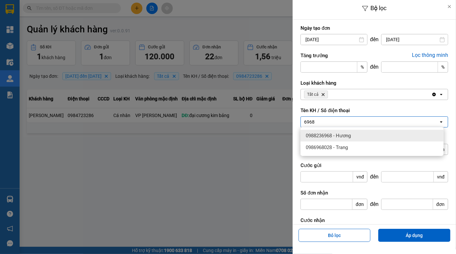
type input "6968"
click at [360, 137] on div "0988236968 - Hương" at bounding box center [372, 136] width 143 height 12
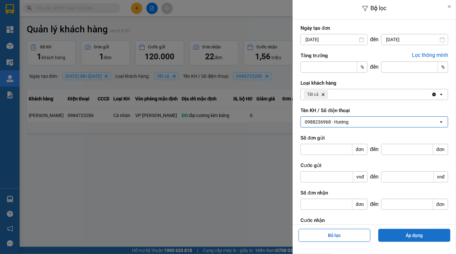
click at [411, 233] on button "Áp dụng" at bounding box center [414, 235] width 72 height 13
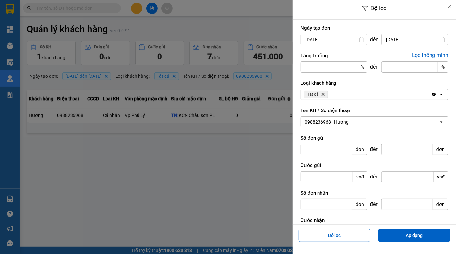
click at [235, 166] on div at bounding box center [228, 127] width 456 height 254
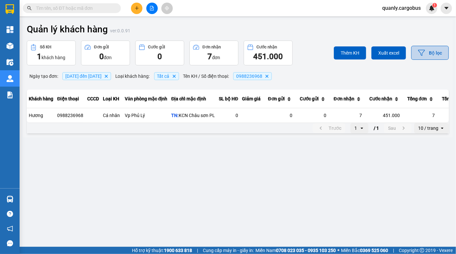
click at [428, 56] on button "Bộ lọc" at bounding box center [430, 53] width 38 height 14
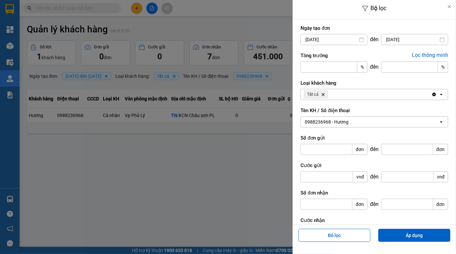
click at [356, 123] on div "0988236968 - Hương" at bounding box center [370, 122] width 138 height 10
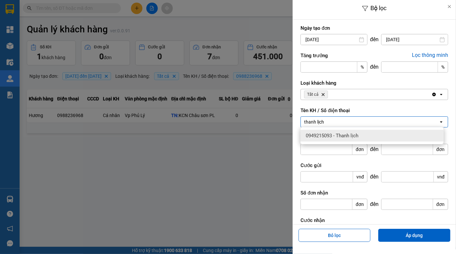
type input "thanh lịch"
click at [349, 136] on span "0949215093 - Thanh lịch" at bounding box center [332, 135] width 53 height 7
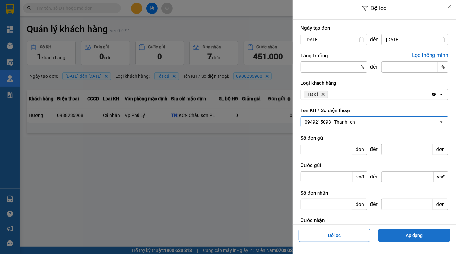
click at [413, 233] on button "Áp dụng" at bounding box center [414, 235] width 72 height 13
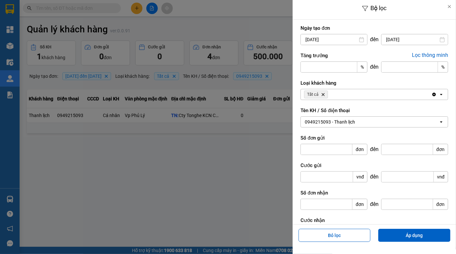
click at [173, 172] on div at bounding box center [228, 127] width 456 height 254
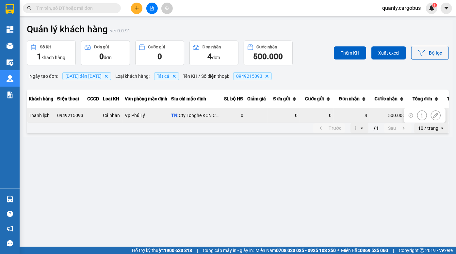
drag, startPoint x: 386, startPoint y: 114, endPoint x: 391, endPoint y: 119, distance: 6.9
click at [390, 118] on div "500.000" at bounding box center [388, 115] width 34 height 7
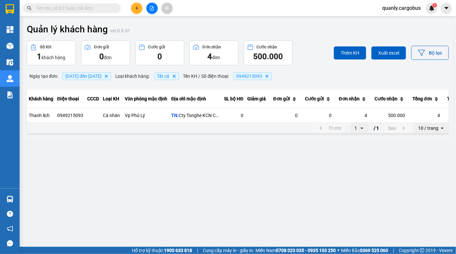
click at [308, 48] on div "Thêm KH Xuất excel Bộ lọc" at bounding box center [378, 53] width 141 height 25
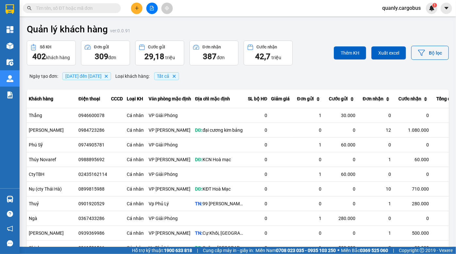
click at [273, 22] on div "Quản lý khách hàng ver: 0.0.91 Số KH 402 khách hàng Đơn gửi 309 đơn Cước gửi 29…" at bounding box center [238, 148] width 430 height 256
click at [310, 50] on div "Thêm KH Xuất excel Bộ lọc" at bounding box center [378, 53] width 141 height 25
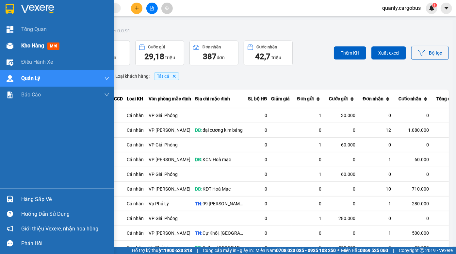
click at [3, 47] on div "Kho hàng mới" at bounding box center [57, 46] width 114 height 16
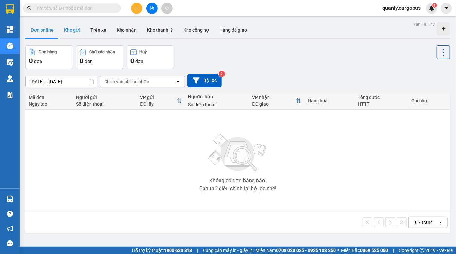
click at [69, 28] on button "Kho gửi" at bounding box center [72, 30] width 26 height 16
type input "[DATE] – [DATE]"
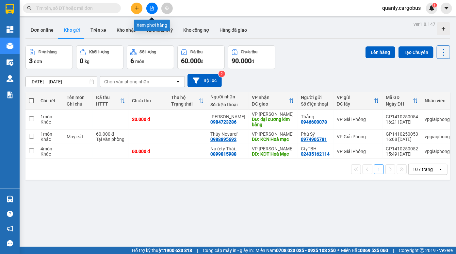
click at [153, 8] on icon "file-add" at bounding box center [152, 8] width 4 height 5
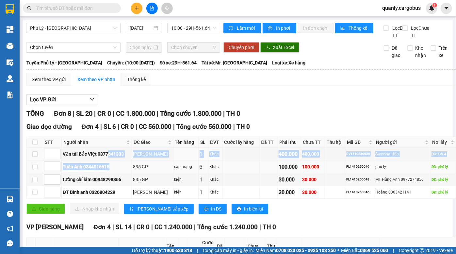
drag, startPoint x: 109, startPoint y: 162, endPoint x: 128, endPoint y: 178, distance: 25.3
click at [124, 177] on tbody "Vận tải Bắc Việt 0377641333 KCN Ngọc Hồi 1 Khác 400.000 400.000 DV1410250030 St…" at bounding box center [252, 173] width 451 height 51
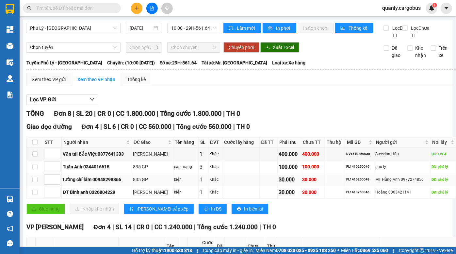
click at [173, 182] on td "kiện" at bounding box center [185, 179] width 25 height 13
drag, startPoint x: 250, startPoint y: 182, endPoint x: 278, endPoint y: 188, distance: 28.7
click at [278, 186] on tr "tường chí lâm 00948298866 835 GP kiện 1 Khác 30.000 30.000 PL1410250048 MT Hùng…" at bounding box center [252, 179] width 451 height 13
click at [279, 184] on div "30.000" at bounding box center [289, 179] width 21 height 8
drag, startPoint x: 171, startPoint y: 182, endPoint x: 204, endPoint y: 184, distance: 34.0
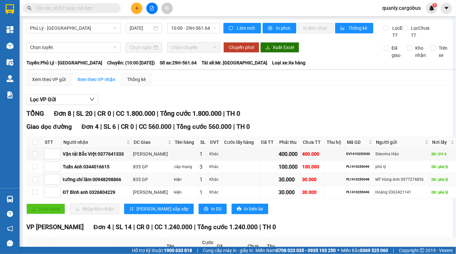
click at [193, 183] on tr "tường chí lâm 00948298866 835 GP kiện 1 Khác 30.000 30.000 PL1410250048 MT Hùng…" at bounding box center [252, 179] width 451 height 13
click at [302, 183] on div "30.000" at bounding box center [313, 179] width 22 height 7
drag, startPoint x: 277, startPoint y: 161, endPoint x: 301, endPoint y: 163, distance: 23.9
click at [296, 160] on tr "Vận tải Bắc Việt 0377641333 KCN Ngọc Hồi 1 Khác 400.000 400.000 DV1410250030 St…" at bounding box center [252, 154] width 451 height 13
click at [302, 157] on div "400.000" at bounding box center [313, 153] width 22 height 7
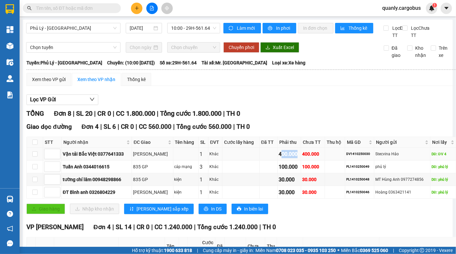
drag, startPoint x: 263, startPoint y: 163, endPoint x: 284, endPoint y: 166, distance: 21.1
click at [283, 160] on tr "Vận tải Bắc Việt 0377641333 KCN Ngọc Hồi 1 Khác 400.000 400.000 DV1410250030 St…" at bounding box center [252, 154] width 451 height 13
click at [301, 160] on td "400.000" at bounding box center [313, 154] width 24 height 13
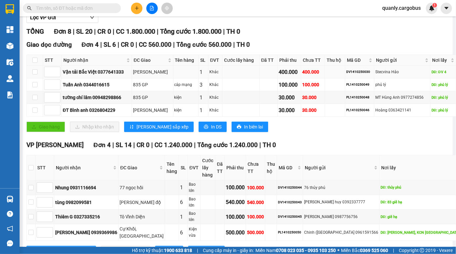
scroll to position [89, 0]
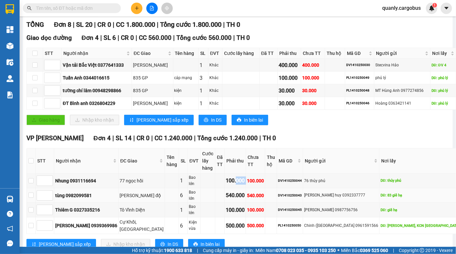
drag, startPoint x: 253, startPoint y: 181, endPoint x: 269, endPoint y: 187, distance: 17.1
click at [269, 187] on tbody "Nhung 0931116694 77 ngọc hồi 1 Bao lớn 100.000 100.000 DV1410250044 76 thủy phú…" at bounding box center [252, 203] width 451 height 60
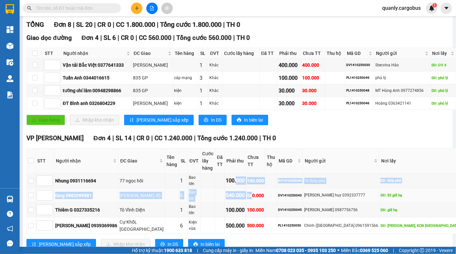
click at [245, 193] on div "540.000" at bounding box center [235, 195] width 19 height 8
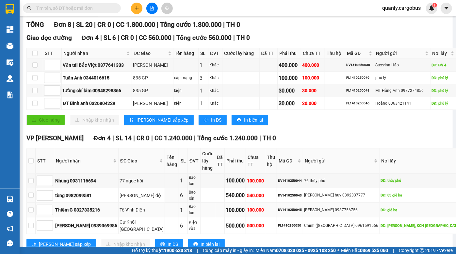
drag, startPoint x: 280, startPoint y: 187, endPoint x: 278, endPoint y: 203, distance: 16.4
click at [265, 188] on td "540.000" at bounding box center [255, 195] width 19 height 15
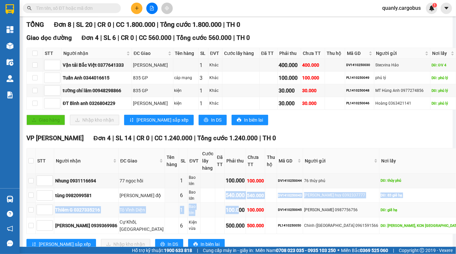
drag, startPoint x: 243, startPoint y: 189, endPoint x: 259, endPoint y: 199, distance: 19.1
click at [258, 199] on tbody "Nhung 0931116694 77 ngọc hồi 1 Bao lớn 100.000 100.000 DV1410250044 76 thủy phú…" at bounding box center [252, 203] width 451 height 60
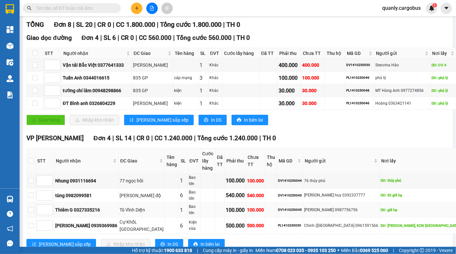
click at [246, 203] on td "100.000" at bounding box center [235, 210] width 21 height 15
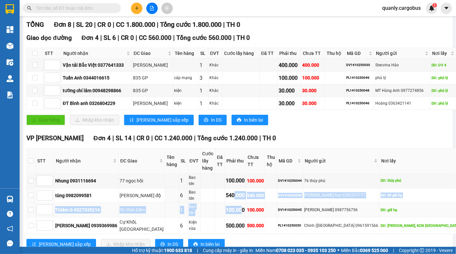
drag, startPoint x: 252, startPoint y: 193, endPoint x: 268, endPoint y: 200, distance: 18.0
click at [265, 200] on tbody "Nhung 0931116694 77 ngọc hồi 1 Bao lớn 100.000 100.000 DV1410250044 76 thủy phú…" at bounding box center [252, 203] width 451 height 60
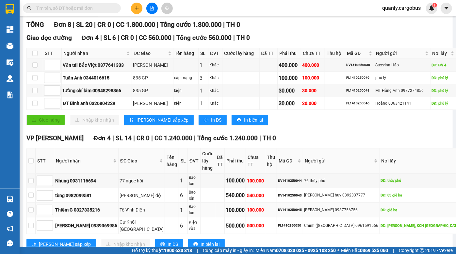
click at [265, 203] on td "100.000" at bounding box center [255, 210] width 19 height 15
drag, startPoint x: 251, startPoint y: 191, endPoint x: 257, endPoint y: 198, distance: 9.0
click at [246, 196] on td "540.000" at bounding box center [235, 195] width 21 height 15
click at [246, 203] on td "100.000" at bounding box center [235, 210] width 21 height 15
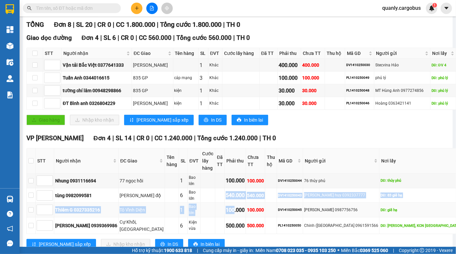
drag, startPoint x: 239, startPoint y: 192, endPoint x: 253, endPoint y: 202, distance: 17.5
click at [253, 202] on tbody "Nhung 0931116694 77 ngọc hồi 1 Bao lớn 100.000 100.000 DV1410250044 76 thủy phú…" at bounding box center [252, 203] width 451 height 60
click at [245, 206] on div "100.000" at bounding box center [235, 210] width 19 height 8
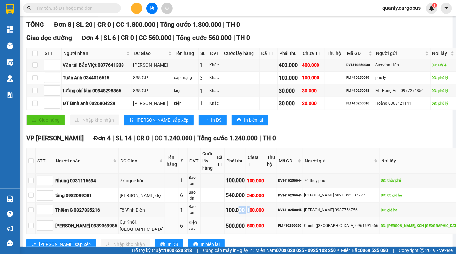
drag, startPoint x: 255, startPoint y: 207, endPoint x: 271, endPoint y: 213, distance: 17.4
click at [271, 212] on tbody "Nhung 0931116694 77 ngọc hồi 1 Bao lớn 100.000 100.000 DV1410250044 76 thủy phú…" at bounding box center [252, 203] width 451 height 60
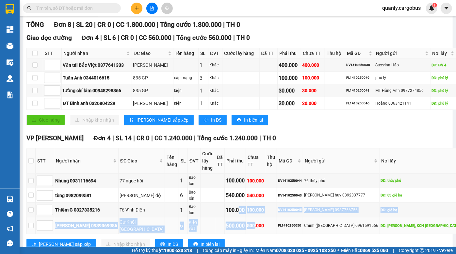
click at [245, 221] on div "500.000" at bounding box center [235, 225] width 19 height 8
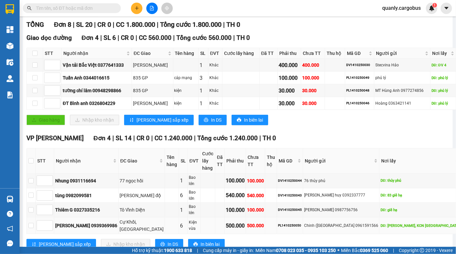
drag, startPoint x: 283, startPoint y: 216, endPoint x: 302, endPoint y: 217, distance: 18.4
click at [287, 217] on tr "kevin 0939369986 Cự Khối, Gia Lâm 6 Kiện vừa 500.000 500.000 PL1410250050 Chinh…" at bounding box center [252, 225] width 451 height 17
drag, startPoint x: 342, startPoint y: 217, endPoint x: 352, endPoint y: 217, distance: 9.8
click at [351, 222] on div "Chinh (Hải Lâm 0961591566" at bounding box center [341, 225] width 74 height 6
click at [357, 222] on div "Chinh (Hải Lâm 0961591566" at bounding box center [341, 225] width 74 height 6
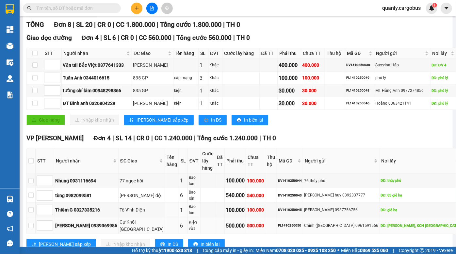
drag, startPoint x: 292, startPoint y: 207, endPoint x: 303, endPoint y: 214, distance: 12.5
click at [299, 212] on tbody "Nhung 0931116694 77 ngọc hồi 1 Bao lớn 100.000 100.000 DV1410250044 76 thủy phú…" at bounding box center [252, 203] width 451 height 60
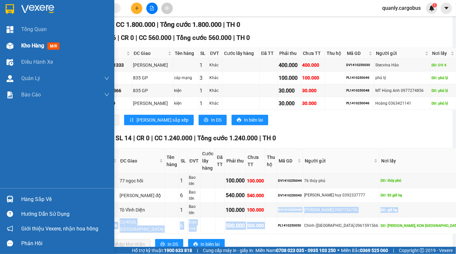
click at [10, 47] on img at bounding box center [10, 45] width 7 height 7
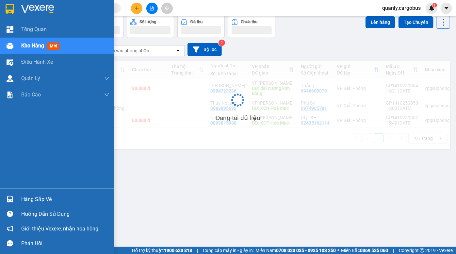
scroll to position [30, 0]
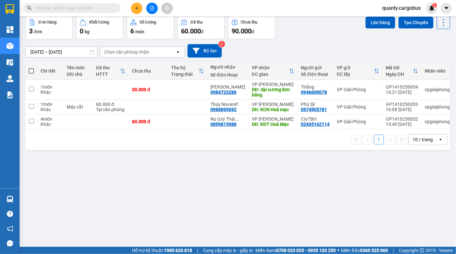
click at [307, 44] on div "12/10/2025 – 14/10/2025 Press the down arrow key to interact with the calendar …" at bounding box center [237, 50] width 425 height 13
click at [311, 45] on div "12/10/2025 – 14/10/2025 Press the down arrow key to interact with the calendar …" at bounding box center [237, 50] width 425 height 13
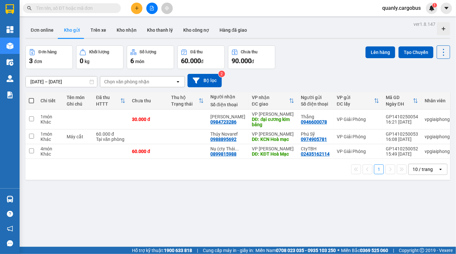
drag, startPoint x: 306, startPoint y: 72, endPoint x: 298, endPoint y: 68, distance: 8.9
click at [306, 72] on div "[DATE] – [DATE] Press the down arrow key to interact with the calendar and sele…" at bounding box center [237, 80] width 425 height 23
click at [306, 66] on div "Đơn hàng 3 đơn Khối lượng 0 kg Số lượng 6 món Đã thu 60.000 đ Chưa thu 90.000 đ…" at bounding box center [237, 57] width 425 height 24
click at [311, 60] on div "Đơn hàng 3 đơn Khối lượng 0 kg Số lượng 6 món Đã thu 60.000 đ Chưa thu 90.000 đ…" at bounding box center [237, 57] width 425 height 24
click at [305, 61] on div "Đơn hàng 3 đơn Khối lượng 0 kg Số lượng 6 món Đã thu 60.000 đ Chưa thu 90.000 đ…" at bounding box center [237, 57] width 425 height 24
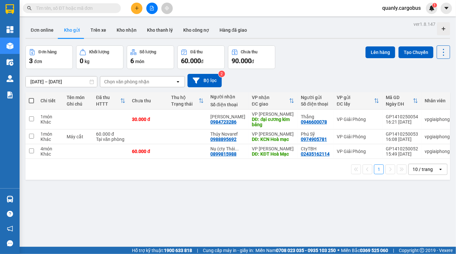
click at [327, 70] on div "[DATE] – [DATE] Press the down arrow key to interact with the calendar and sele…" at bounding box center [237, 80] width 425 height 23
click at [317, 78] on div "[DATE] – [DATE] Press the down arrow key to interact with the calendar and sele…" at bounding box center [237, 80] width 425 height 13
click at [310, 40] on div "ver 1.8.147 Đơn online Kho gửi Trên xe Kho nhận Kho thanh lý Kho công nợ Hàng đ…" at bounding box center [238, 147] width 430 height 254
click at [312, 69] on div "[DATE] – [DATE] Press the down arrow key to interact with the calendar and sele…" at bounding box center [237, 80] width 425 height 23
click at [315, 51] on div "Đơn hàng 3 đơn Khối lượng 0 kg Số lượng 6 món Đã thu 60.000 đ Chưa thu 90.000 đ…" at bounding box center [237, 57] width 425 height 24
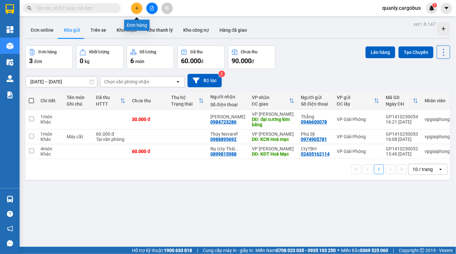
click at [140, 8] on button at bounding box center [136, 8] width 11 height 11
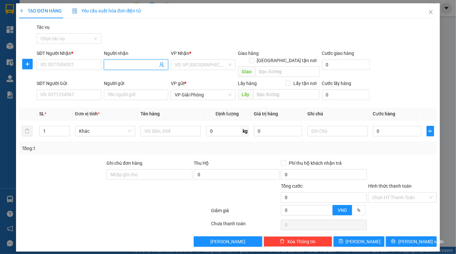
click at [120, 64] on input "Người nhận" at bounding box center [133, 64] width 50 height 7
click at [74, 64] on input "SĐT Người Nhận *" at bounding box center [69, 64] width 64 height 10
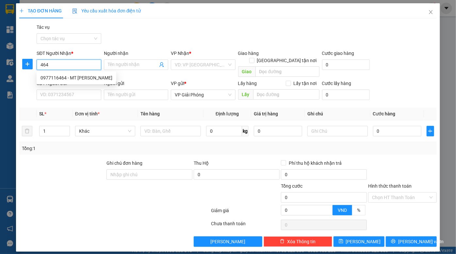
drag, startPoint x: 75, startPoint y: 65, endPoint x: 3, endPoint y: 67, distance: 71.6
click at [3, 67] on div "TẠO ĐƠN HÀNG Yêu cầu xuất hóa đơn điện tử Transit Pickup Surcharge Ids Transit …" at bounding box center [228, 127] width 456 height 254
type input "464"
click at [137, 64] on input "Người nhận" at bounding box center [133, 64] width 50 height 7
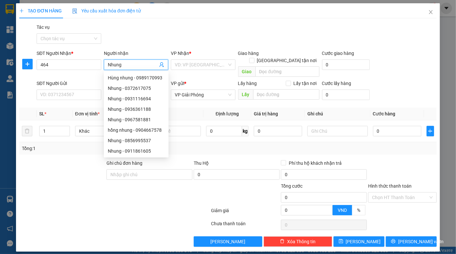
type input "Nhung"
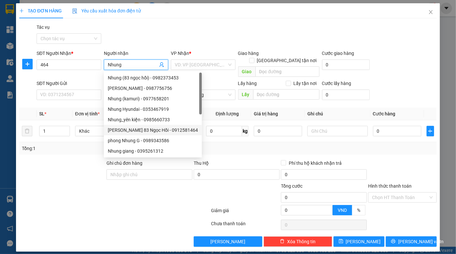
click at [156, 132] on div "[PERSON_NAME] 83 Ngọc Hồi - 0912581464" at bounding box center [153, 129] width 90 height 7
type input "0912581464"
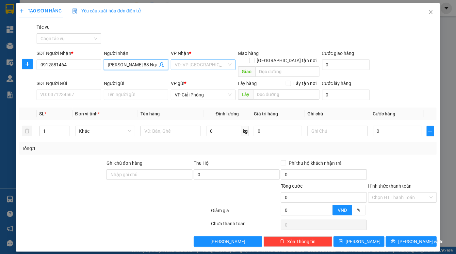
type input "[PERSON_NAME] 83 Ngọc Hồi"
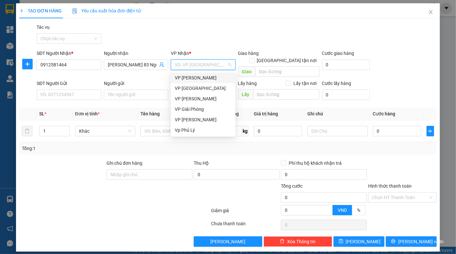
click at [208, 66] on input "search" at bounding box center [201, 65] width 52 height 10
drag, startPoint x: 198, startPoint y: 118, endPoint x: 229, endPoint y: 105, distance: 33.5
click at [199, 118] on div "VP [PERSON_NAME]" at bounding box center [203, 119] width 57 height 7
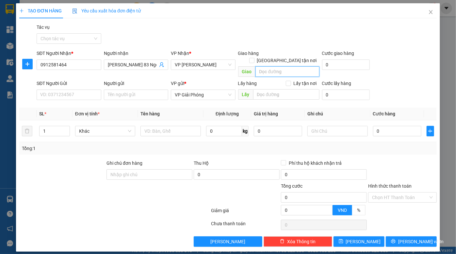
click at [278, 66] on input "search" at bounding box center [287, 71] width 64 height 10
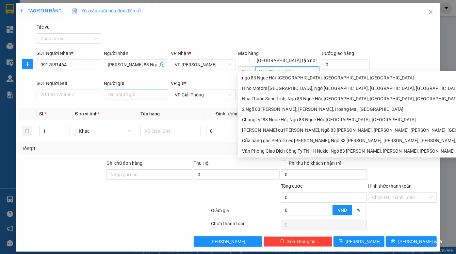
type input "Ngõ 83 ngọc hồi"
click at [127, 90] on input "Người gửi" at bounding box center [136, 95] width 64 height 10
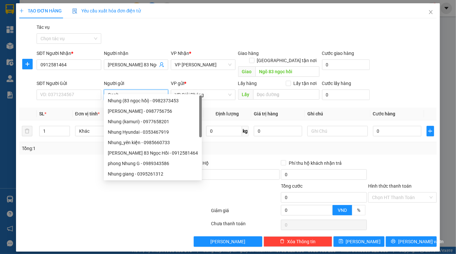
type input "Oanh"
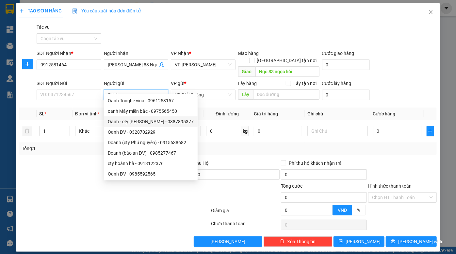
click at [143, 119] on div "Oanh - cty [PERSON_NAME] - 0387895377" at bounding box center [151, 121] width 86 height 7
type input "0387895377"
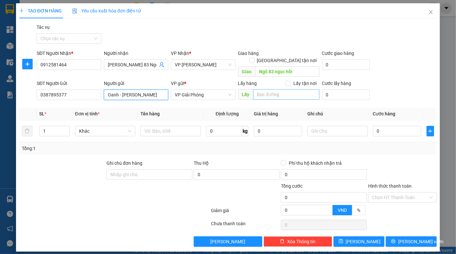
type input "Oanh - cty Minh Vương"
click at [278, 89] on input "search" at bounding box center [286, 94] width 66 height 10
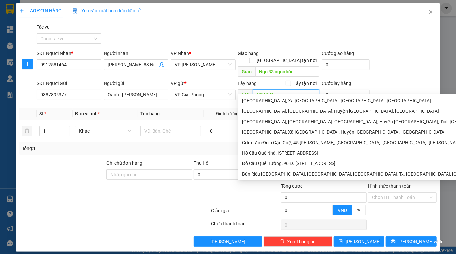
type input "Cầu quế"
click at [419, 36] on div "Gói vận chuyển * Tiêu chuẩn Tác vụ Chọn tác vụ" at bounding box center [236, 35] width 403 height 23
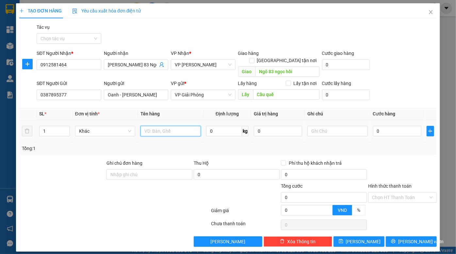
click at [151, 126] on input "text" at bounding box center [170, 131] width 60 height 10
type input "260kg túi trả về"
click at [388, 126] on input "0" at bounding box center [397, 131] width 48 height 10
click at [340, 126] on input "text" at bounding box center [337, 131] width 60 height 10
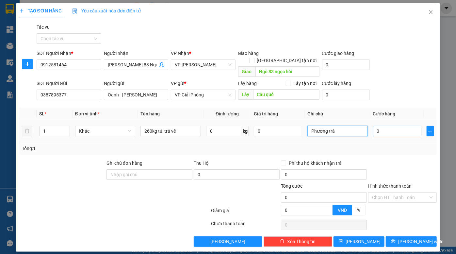
type input "Phương trả"
click at [395, 126] on input "0" at bounding box center [397, 131] width 48 height 10
type input "2"
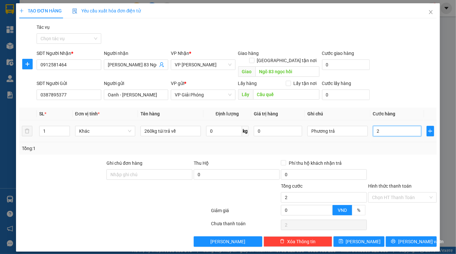
type input "25"
type input "250"
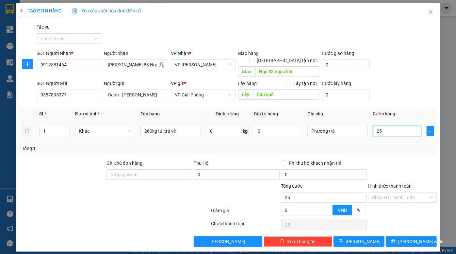
type input "250"
type input "2.500"
type input "25.000"
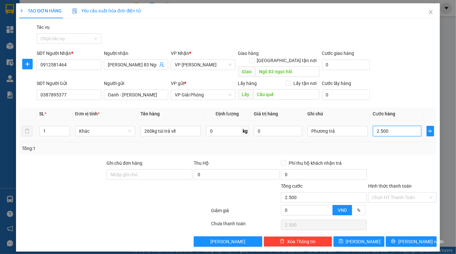
type input "25.000"
type input "250.000"
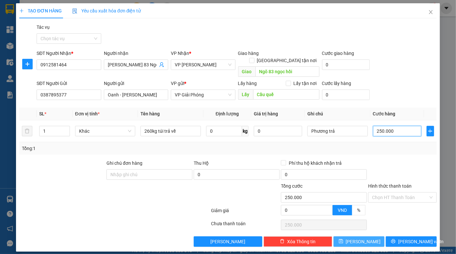
type input "250.000"
click at [361, 238] on span "Lưu" at bounding box center [363, 241] width 35 height 7
type input "0"
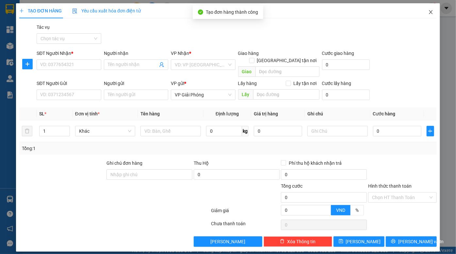
click at [432, 13] on icon "close" at bounding box center [430, 11] width 5 height 5
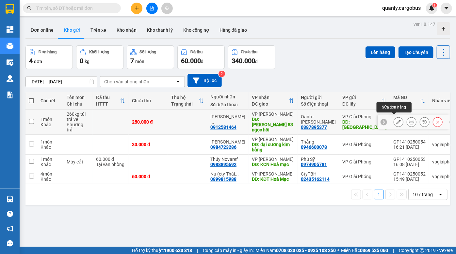
click at [396, 120] on icon at bounding box center [398, 122] width 5 height 5
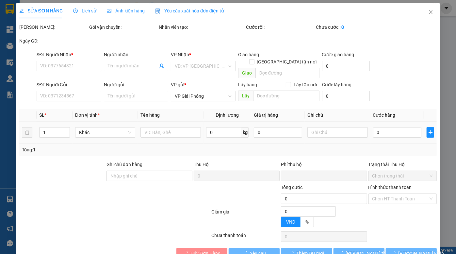
type input "0912581464"
type input "Nhung Ngõ 83 Ngọc Hồi"
type input "Ngõ 83 ngọc hồi"
type input "0387895377"
type input "Oanh - cty Minh Vương"
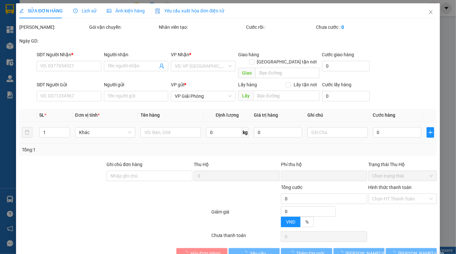
type input "Cầu quế"
type input "0"
type input "250.000"
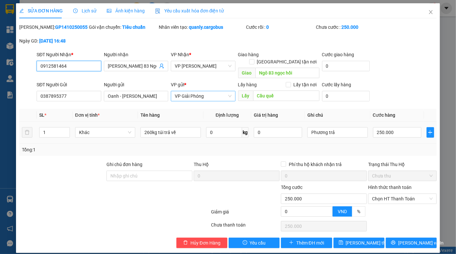
click at [208, 91] on span "VP Giải Phóng" at bounding box center [203, 96] width 57 height 10
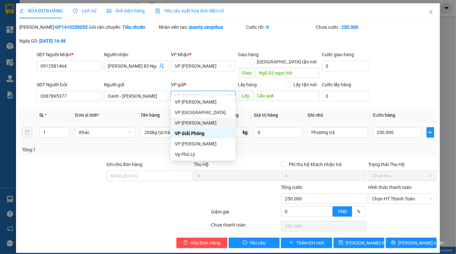
click at [200, 121] on div "VP [PERSON_NAME]" at bounding box center [203, 122] width 57 height 7
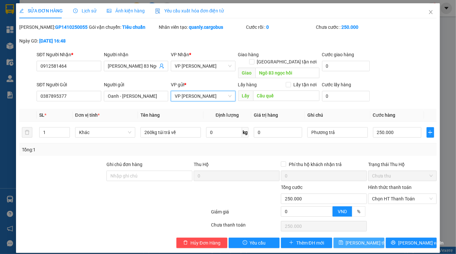
click at [364, 239] on span "Lưu thay đổi" at bounding box center [372, 242] width 52 height 7
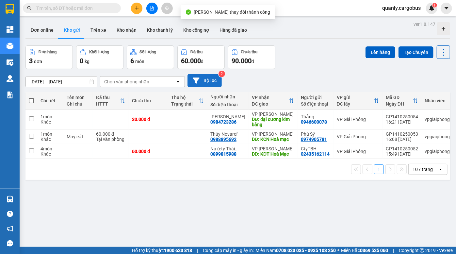
click at [206, 81] on button "Bộ lọc" at bounding box center [205, 80] width 34 height 13
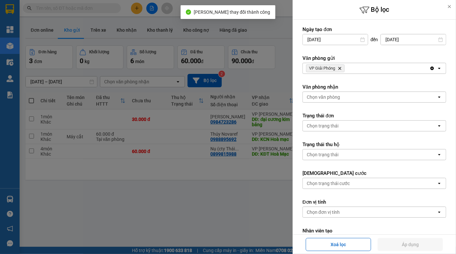
click at [356, 71] on div "VP Giải Phóng Delete" at bounding box center [366, 68] width 127 height 10
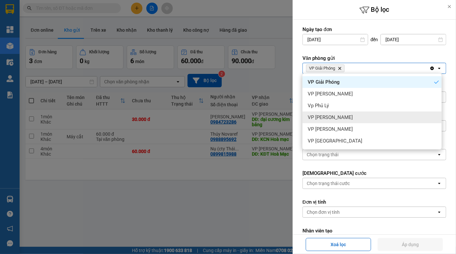
click at [336, 118] on span "VP [PERSON_NAME]" at bounding box center [330, 117] width 45 height 7
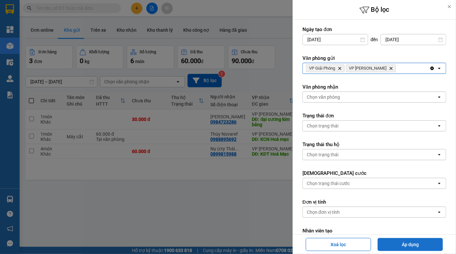
drag, startPoint x: 410, startPoint y: 242, endPoint x: 409, endPoint y: 238, distance: 3.4
click at [409, 242] on button "Áp dụng" at bounding box center [410, 244] width 65 height 13
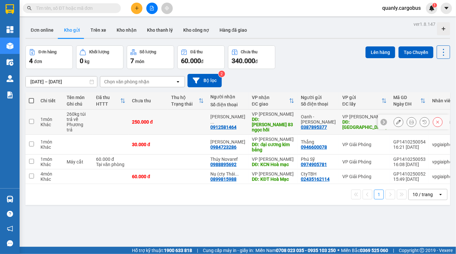
click at [279, 121] on div "DĐ: Ngõ 83 ngọc hồi" at bounding box center [273, 125] width 42 height 16
checkbox input "true"
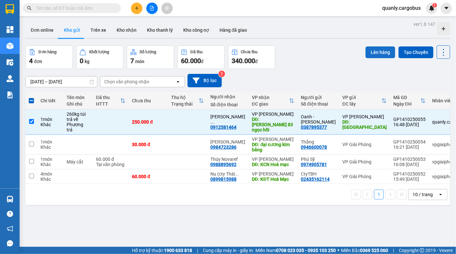
click at [375, 53] on button "Lên hàng" at bounding box center [381, 52] width 30 height 12
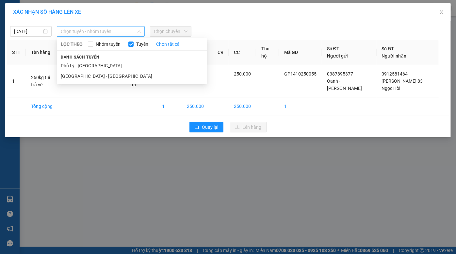
drag, startPoint x: 86, startPoint y: 29, endPoint x: 93, endPoint y: 49, distance: 21.1
click at [86, 30] on span "Chọn tuyến - nhóm tuyến" at bounding box center [101, 31] width 80 height 10
click at [92, 69] on li "Phủ Lý - Hà Nội" at bounding box center [132, 65] width 150 height 10
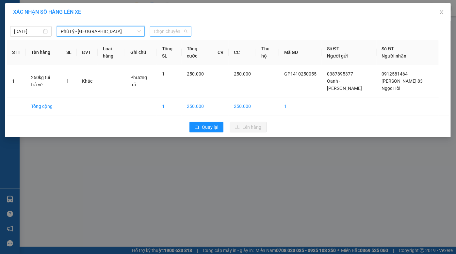
click at [176, 28] on span "Chọn chuyến" at bounding box center [171, 31] width 34 height 10
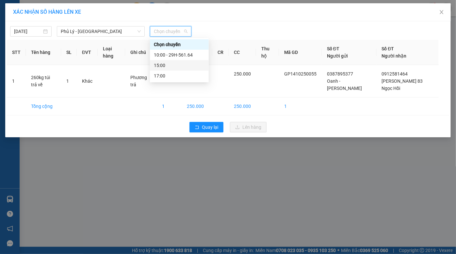
click at [171, 68] on div "15:00" at bounding box center [179, 65] width 51 height 7
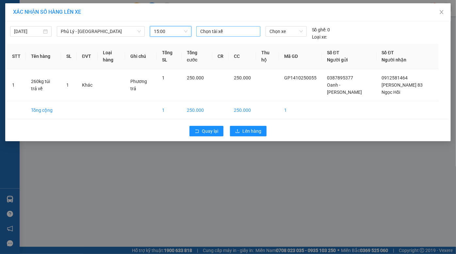
click at [225, 31] on div at bounding box center [228, 31] width 61 height 8
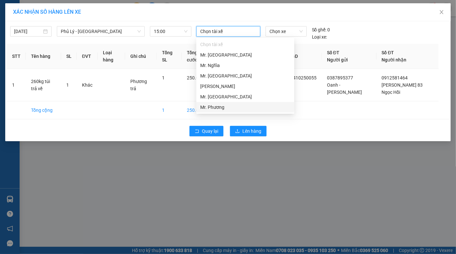
click at [220, 108] on div "Mr. Phương" at bounding box center [245, 107] width 90 height 7
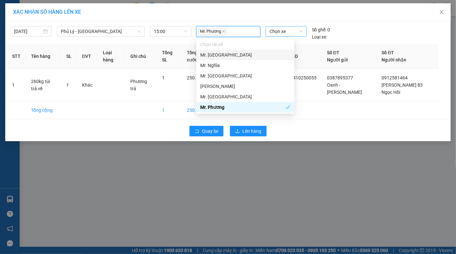
click at [289, 33] on span "Chọn xe" at bounding box center [286, 31] width 33 height 10
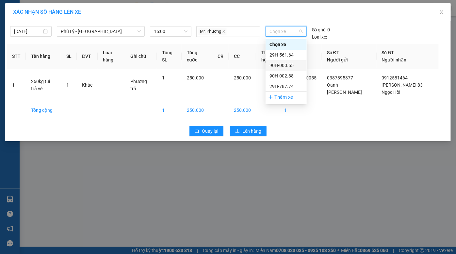
click at [294, 66] on div "90H-000.55" at bounding box center [286, 65] width 33 height 7
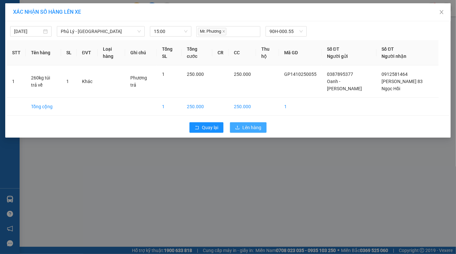
click at [248, 129] on span "Lên hàng" at bounding box center [251, 127] width 19 height 7
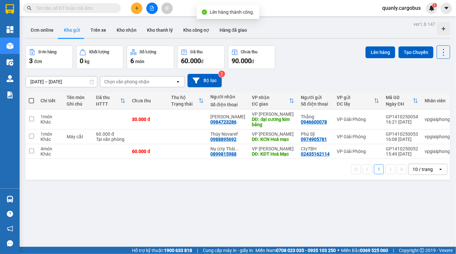
click at [313, 54] on div "Đơn hàng 3 đơn Khối lượng 0 kg Số lượng 6 món Đã thu 60.000 đ Chưa thu 90.000 đ…" at bounding box center [237, 57] width 425 height 24
click at [320, 38] on div at bounding box center [237, 38] width 425 height 1
click at [314, 57] on div "Đơn hàng 3 đơn Khối lượng 0 kg Số lượng 6 món Đã thu 60.000 đ Chưa thu 90.000 đ…" at bounding box center [237, 57] width 425 height 24
drag, startPoint x: 292, startPoint y: 34, endPoint x: 80, endPoint y: 8, distance: 213.5
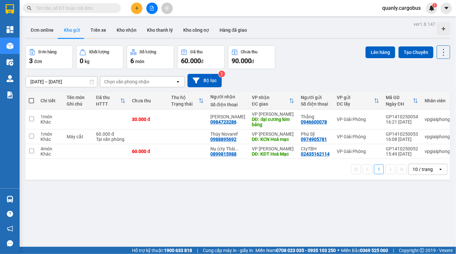
click at [286, 33] on div "Đơn online Kho gửi Trên xe Kho nhận Kho thanh lý Kho công nợ Hàng đã giao" at bounding box center [237, 30] width 425 height 17
click at [315, 37] on div "Đơn online Kho gửi Trên xe Kho nhận Kho thanh lý Kho công nợ Hàng đã giao" at bounding box center [237, 30] width 425 height 17
